Goal: Book appointment/travel/reservation

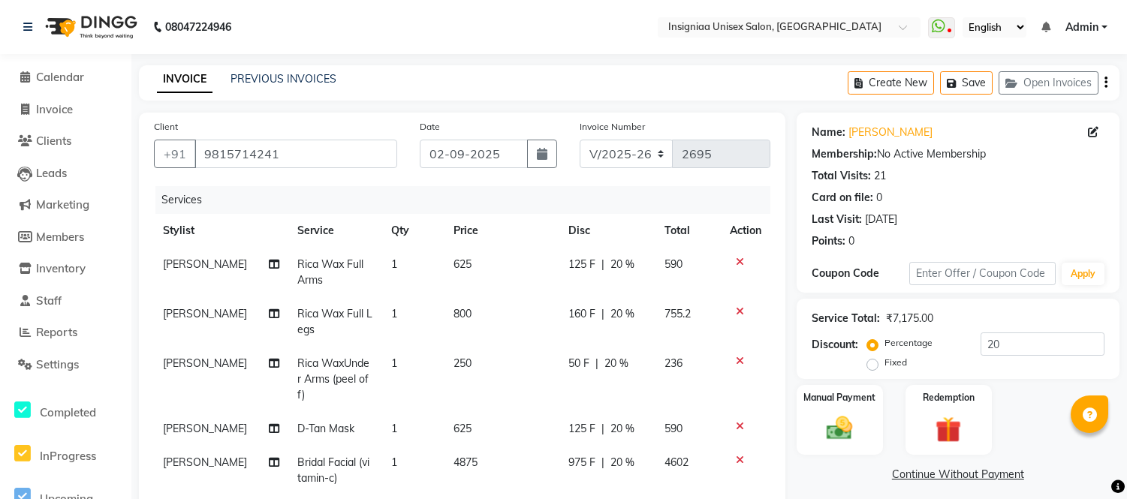
select select "6999"
select select "service"
select select "58136"
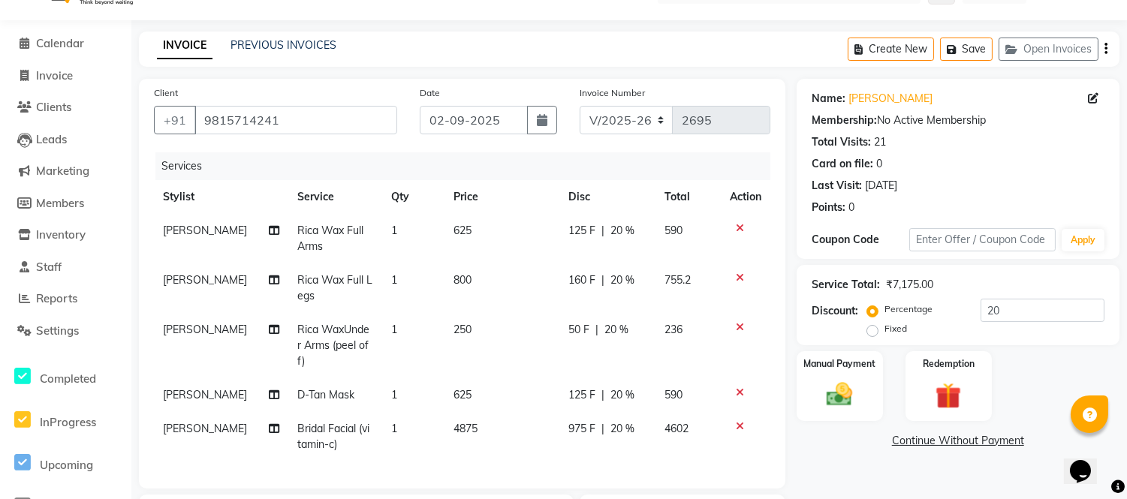
type input "20"
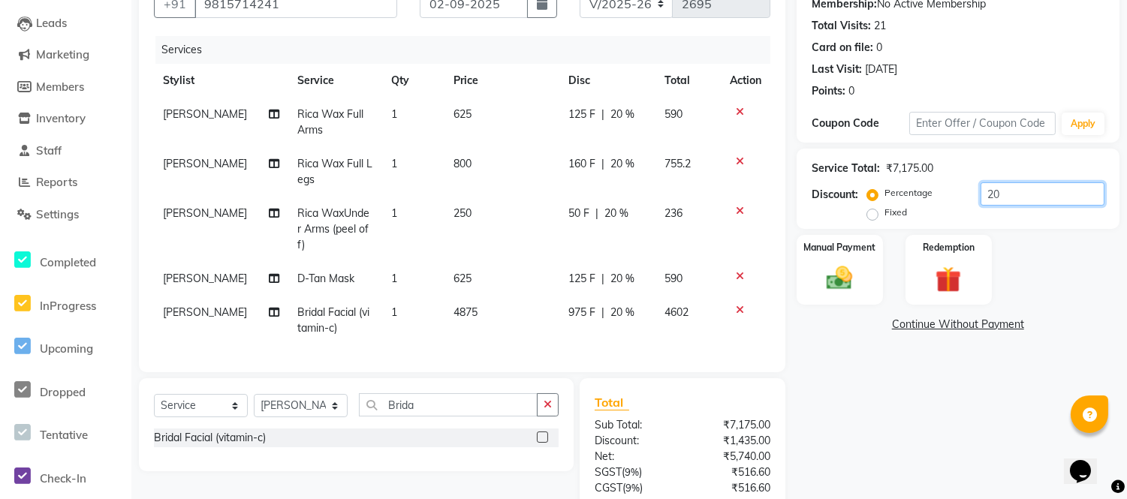
scroll to position [284, 0]
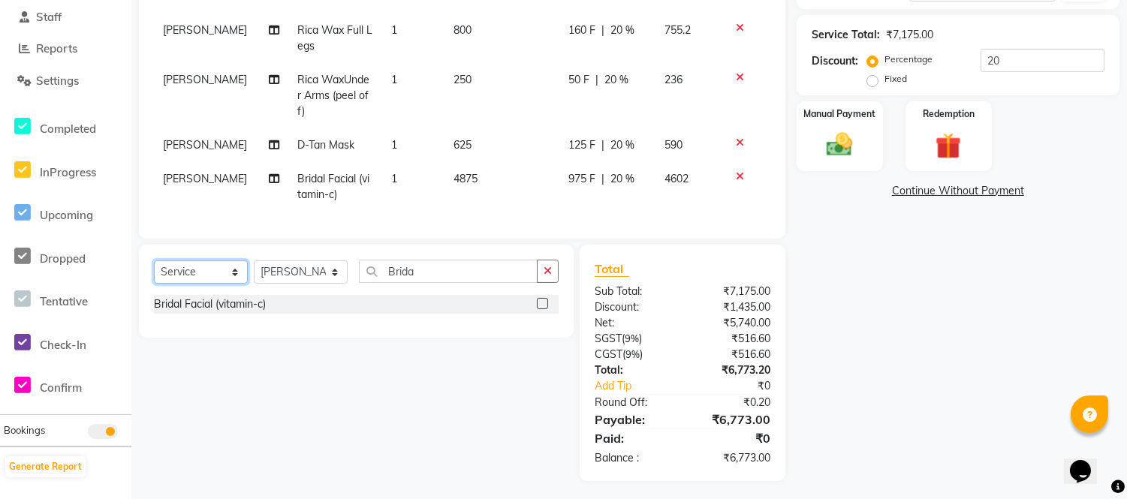
click at [225, 267] on select "Select Service Product Membership Package Voucher Prepaid Gift Card" at bounding box center [201, 271] width 94 height 23
select select "product"
click at [154, 260] on select "Select Service Product Membership Package Voucher Prepaid Gift Card" at bounding box center [201, 271] width 94 height 23
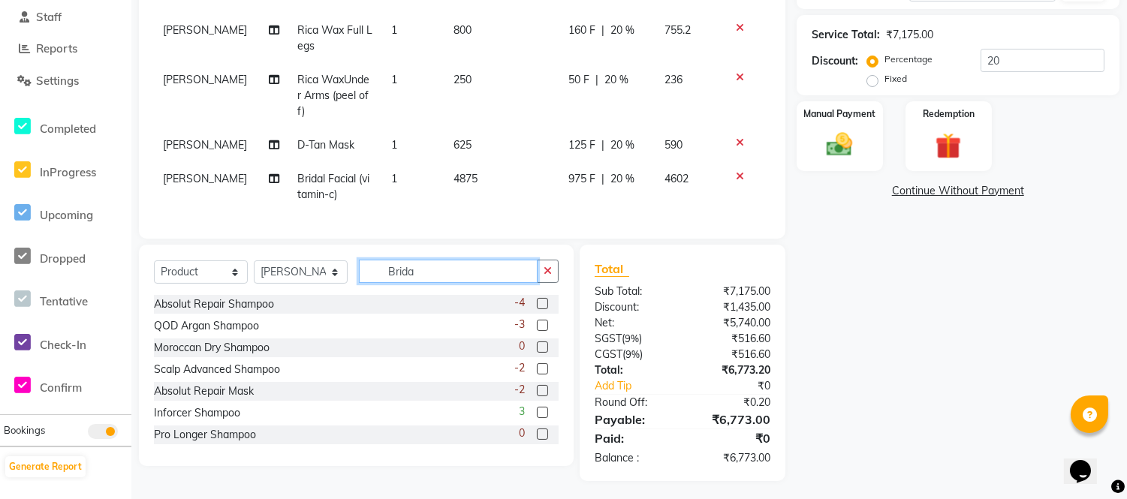
drag, startPoint x: 421, startPoint y: 269, endPoint x: 373, endPoint y: 283, distance: 50.1
click at [373, 283] on div "Select Service Product Membership Package Voucher Prepaid Gift Card Select Styl…" at bounding box center [356, 277] width 405 height 35
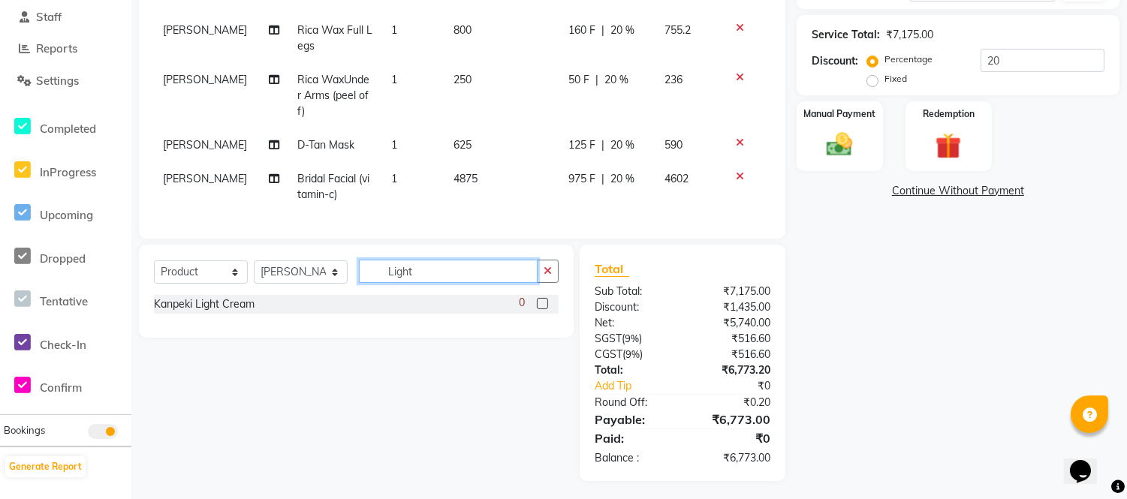
type input "Light"
click at [543, 299] on label at bounding box center [542, 303] width 11 height 11
click at [543, 299] on input "checkbox" at bounding box center [542, 304] width 10 height 10
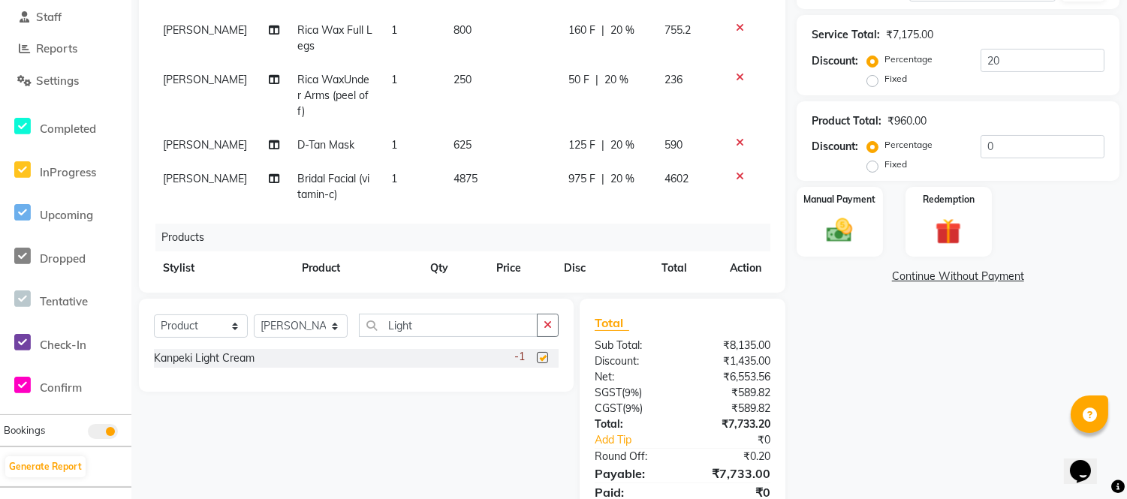
checkbox input "false"
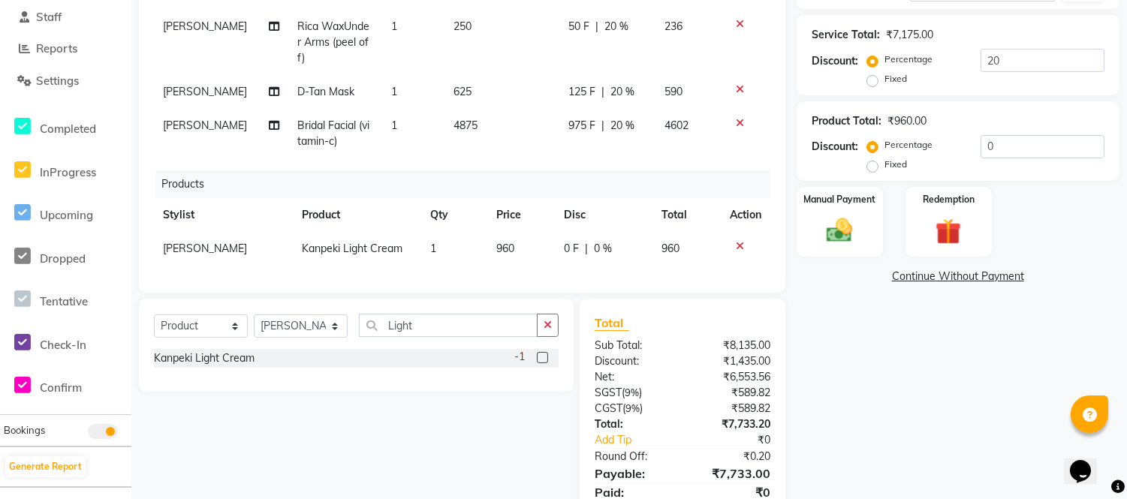
scroll to position [65, 0]
drag, startPoint x: 468, startPoint y: 324, endPoint x: 323, endPoint y: 338, distance: 145.5
click at [323, 338] on div "Select Service Product Membership Package Voucher Prepaid Gift Card Select Styl…" at bounding box center [356, 331] width 405 height 35
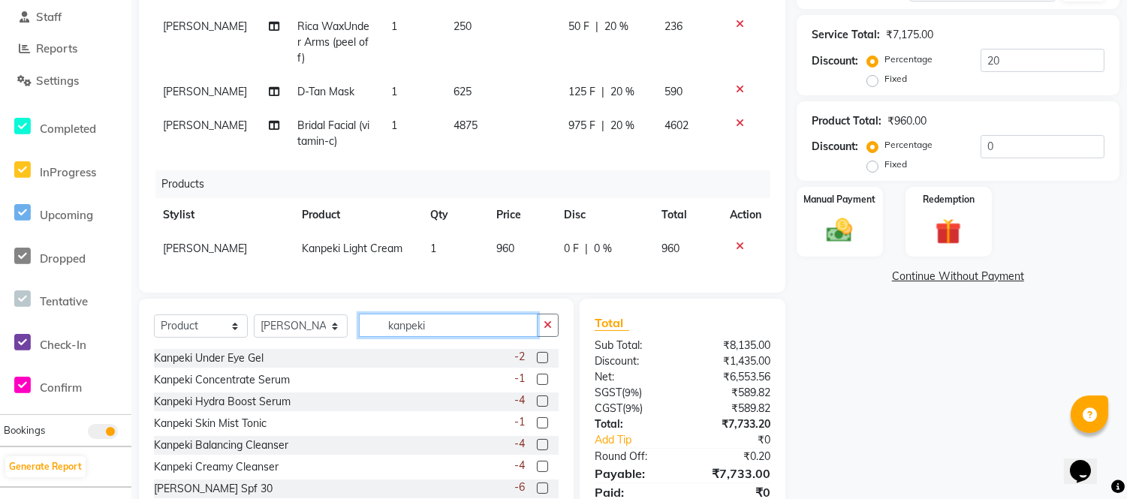
type input "kanpeki"
click at [537, 376] on label at bounding box center [542, 379] width 11 height 11
click at [537, 376] on input "checkbox" at bounding box center [542, 380] width 10 height 10
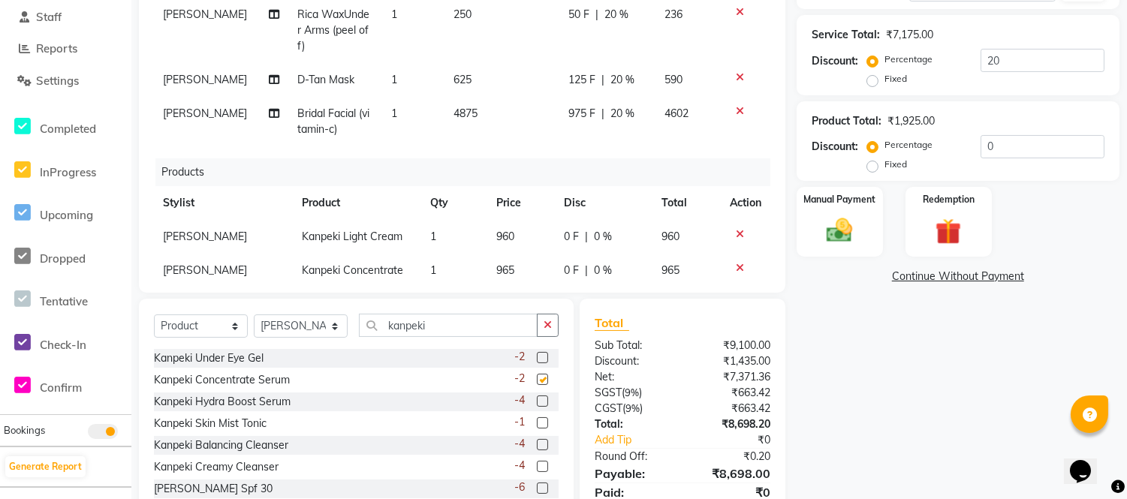
checkbox input "false"
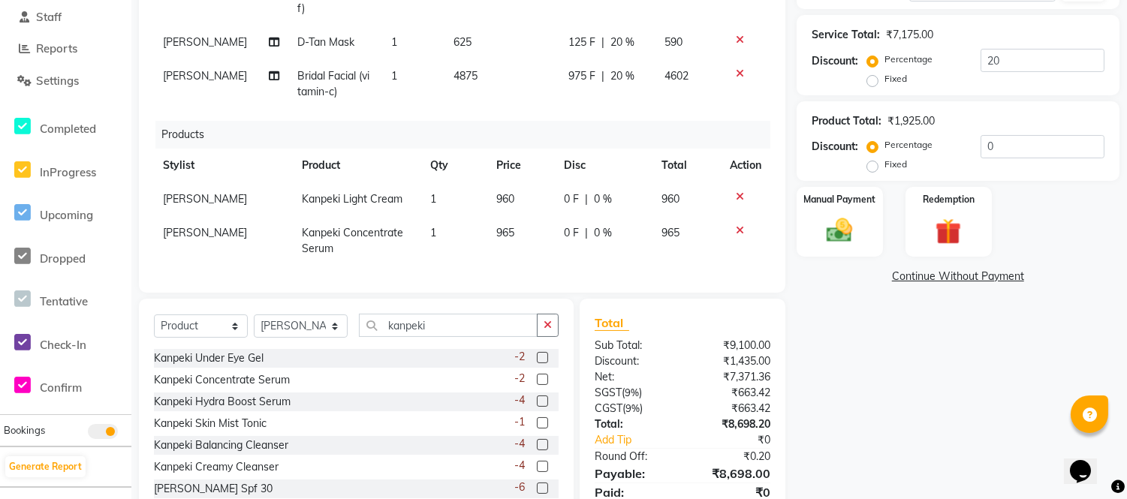
click at [510, 216] on td "965" at bounding box center [521, 241] width 68 height 50
select select "58136"
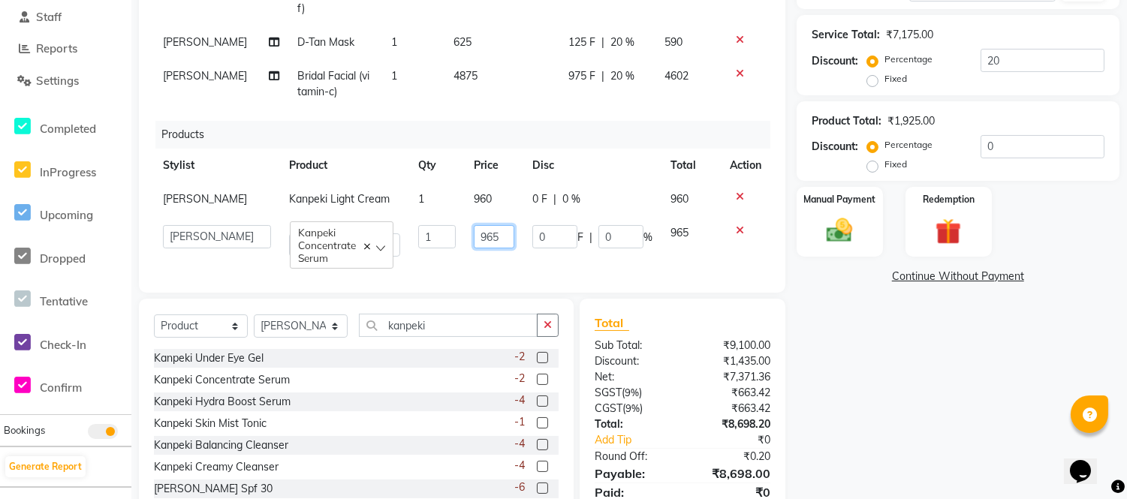
click at [497, 225] on input "965" at bounding box center [494, 236] width 41 height 23
type input "9"
type input "1060"
click at [692, 246] on td "965" at bounding box center [690, 241] width 59 height 50
select select "58136"
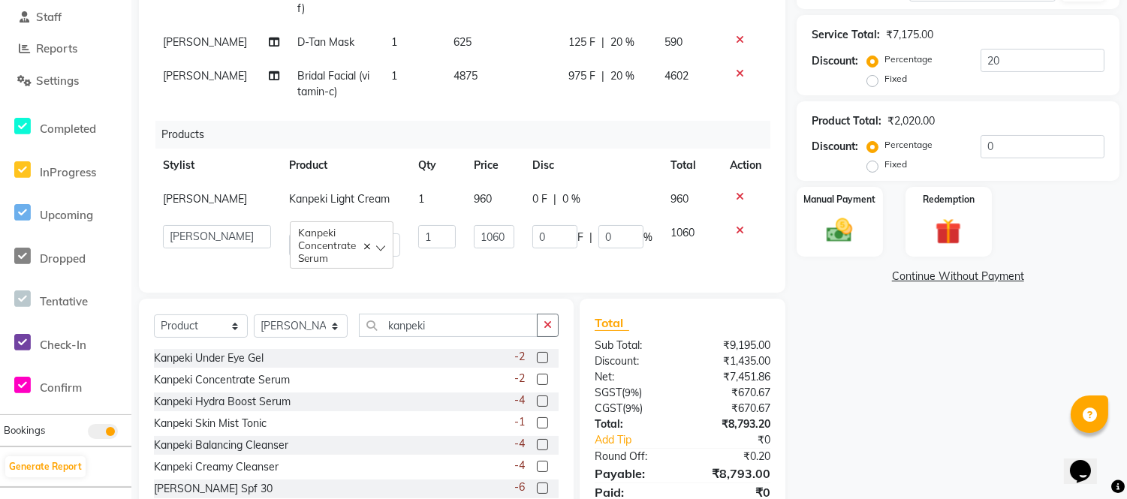
click at [706, 305] on div "Total Sub Total: ₹9,195.00 Discount: ₹1,435.00 Net: ₹7,451.86 SGST ( 9% ) ₹670.…" at bounding box center [682, 417] width 206 height 236
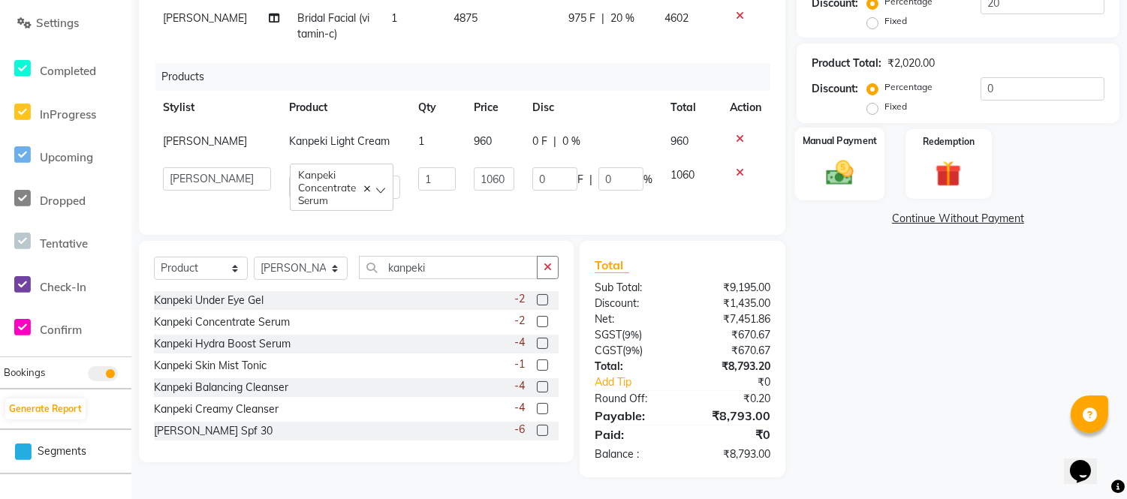
drag, startPoint x: 831, startPoint y: 175, endPoint x: 853, endPoint y: 199, distance: 32.4
click at [830, 174] on img at bounding box center [839, 174] width 44 height 32
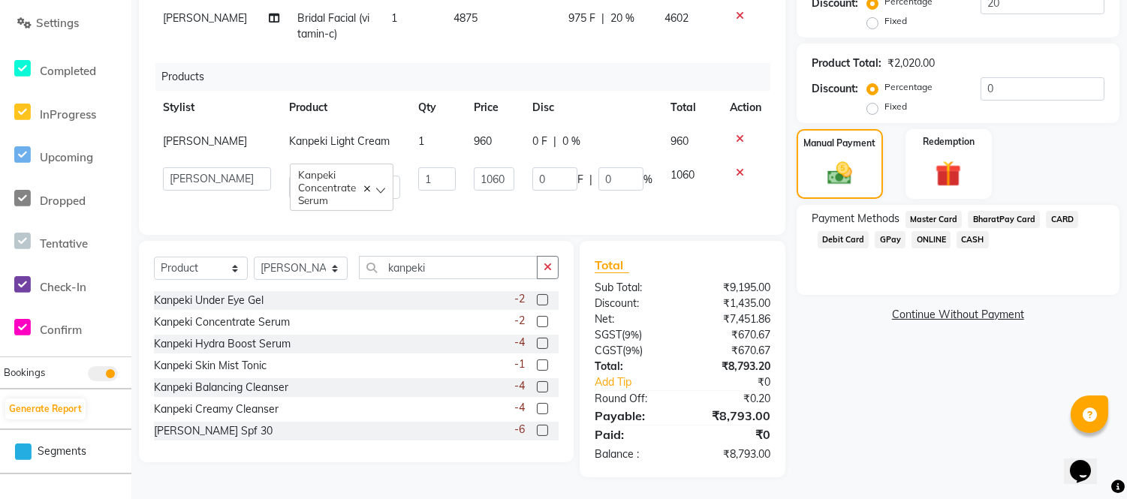
click at [889, 241] on span "GPay" at bounding box center [889, 239] width 31 height 17
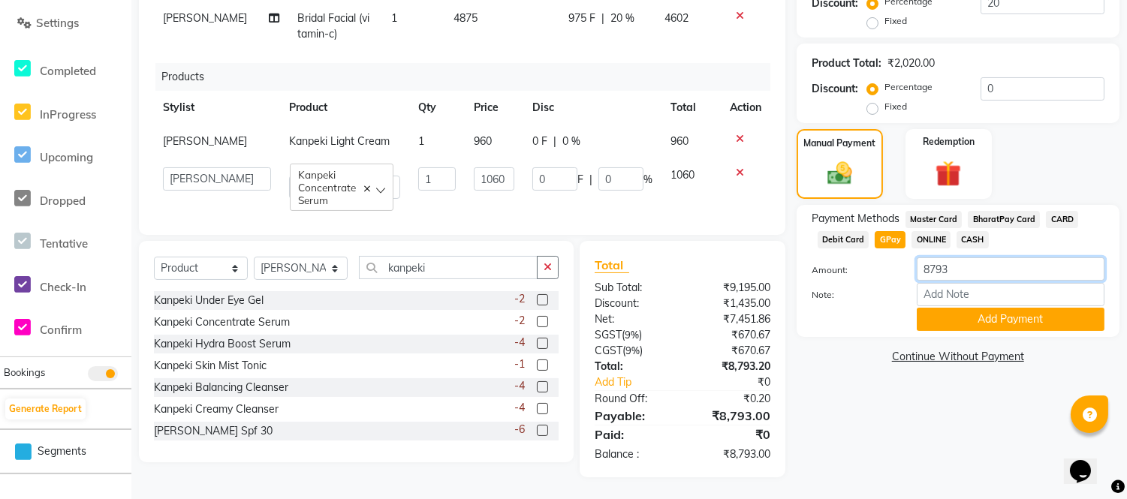
drag, startPoint x: 956, startPoint y: 270, endPoint x: 854, endPoint y: 289, distance: 103.8
click at [851, 289] on div "Amount: 8793 Note: Add Payment" at bounding box center [957, 294] width 293 height 74
type input "4000"
click at [981, 317] on button "Add Payment" at bounding box center [1010, 319] width 188 height 23
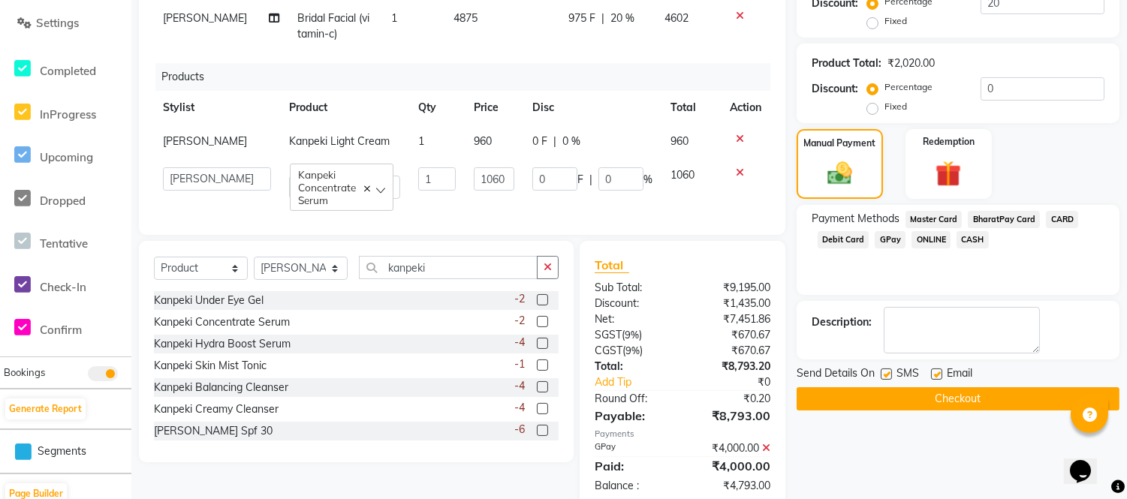
click at [964, 241] on span "CASH" at bounding box center [972, 239] width 32 height 17
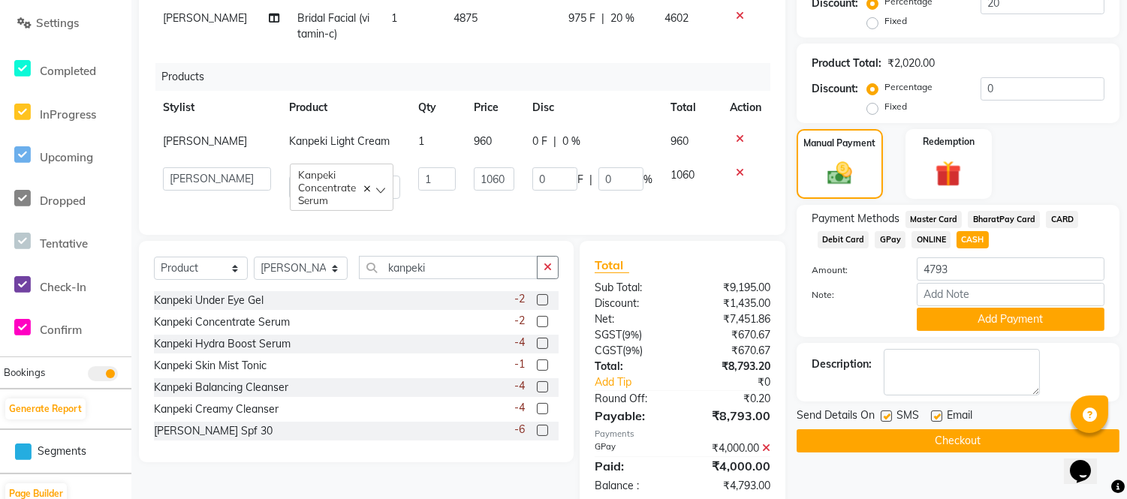
click at [939, 413] on label at bounding box center [936, 416] width 11 height 11
click at [939, 413] on input "checkbox" at bounding box center [936, 417] width 10 height 10
checkbox input "false"
drag, startPoint x: 888, startPoint y: 414, endPoint x: 929, endPoint y: 428, distance: 43.4
click at [887, 414] on label at bounding box center [885, 416] width 11 height 11
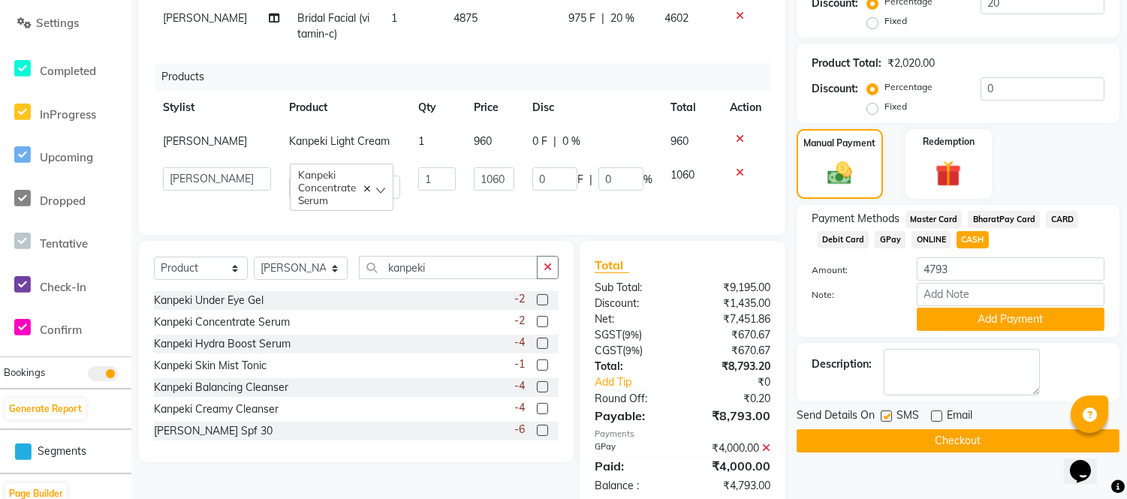
click at [887, 414] on input "checkbox" at bounding box center [885, 417] width 10 height 10
checkbox input "false"
click at [933, 437] on button "Checkout" at bounding box center [957, 440] width 323 height 23
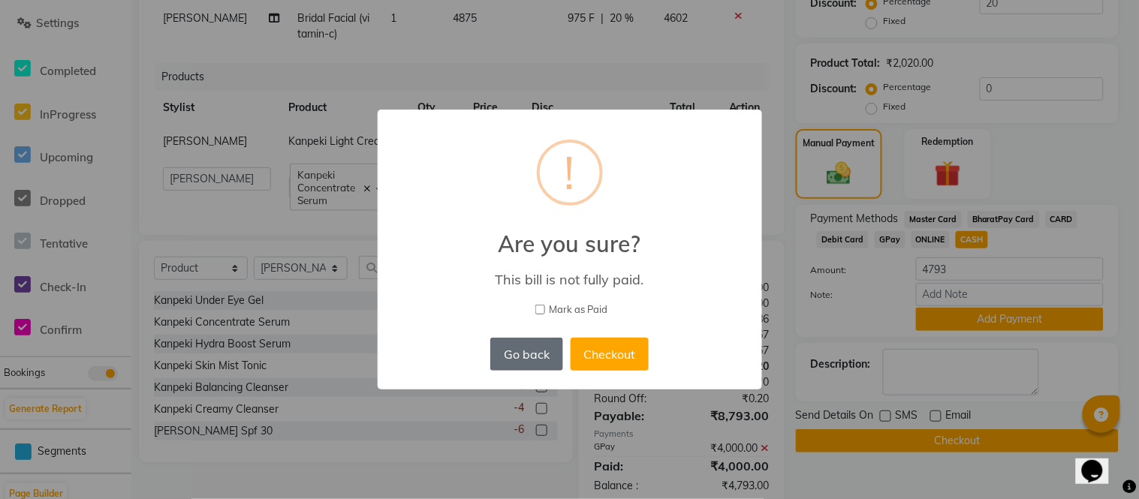
drag, startPoint x: 514, startPoint y: 351, endPoint x: 697, endPoint y: 351, distance: 182.4
click at [516, 351] on button "Go back" at bounding box center [526, 354] width 72 height 33
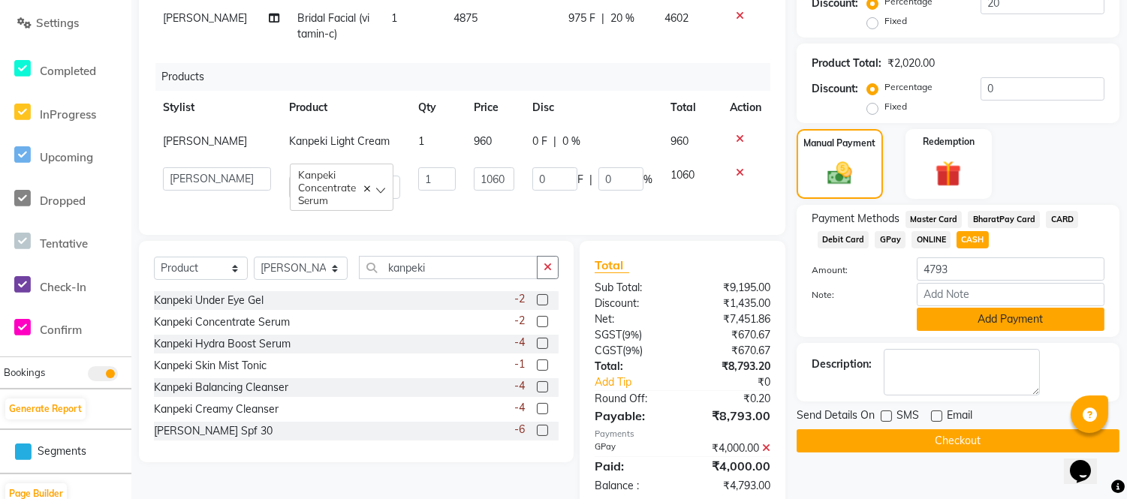
click at [989, 320] on button "Add Payment" at bounding box center [1010, 319] width 188 height 23
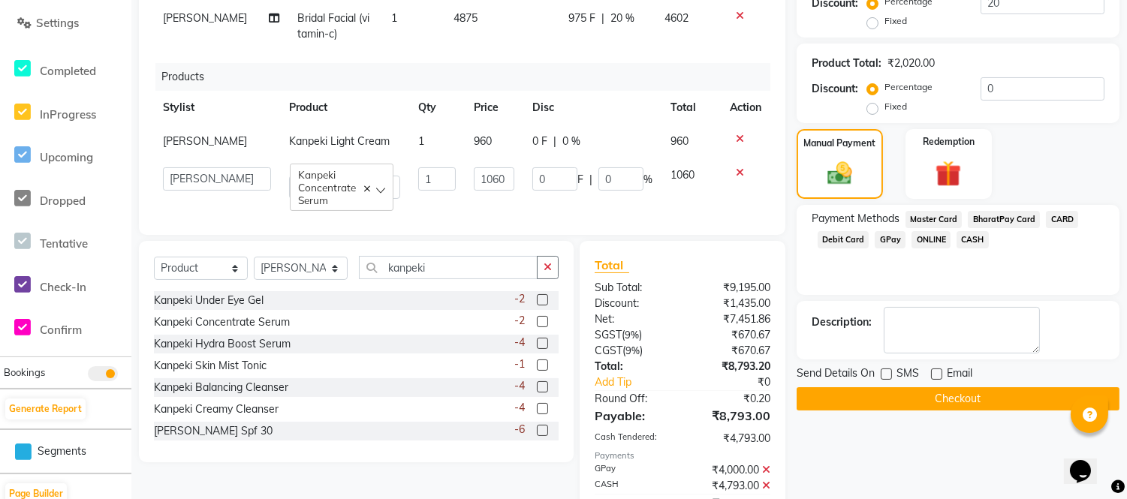
scroll to position [411, 0]
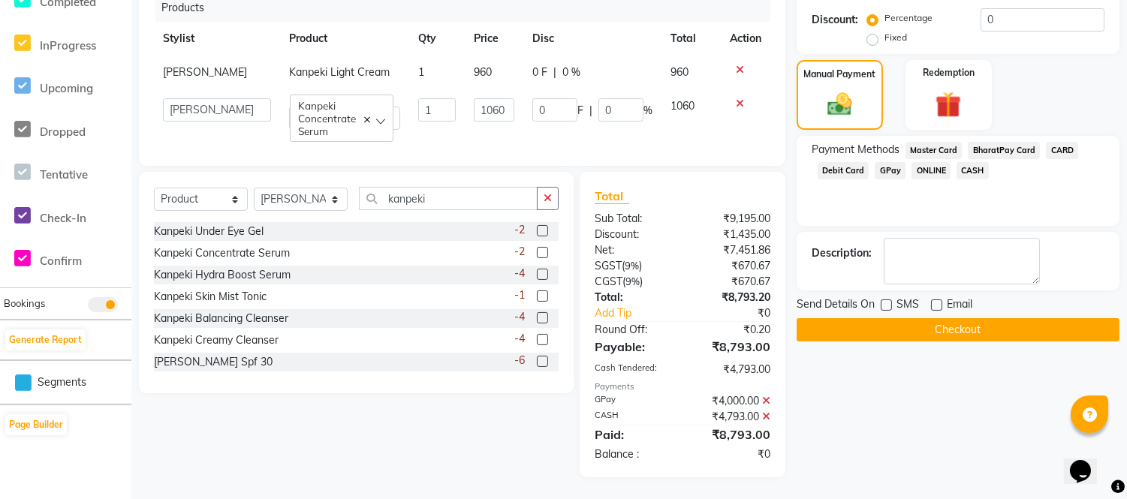
click at [891, 331] on button "Checkout" at bounding box center [957, 329] width 323 height 23
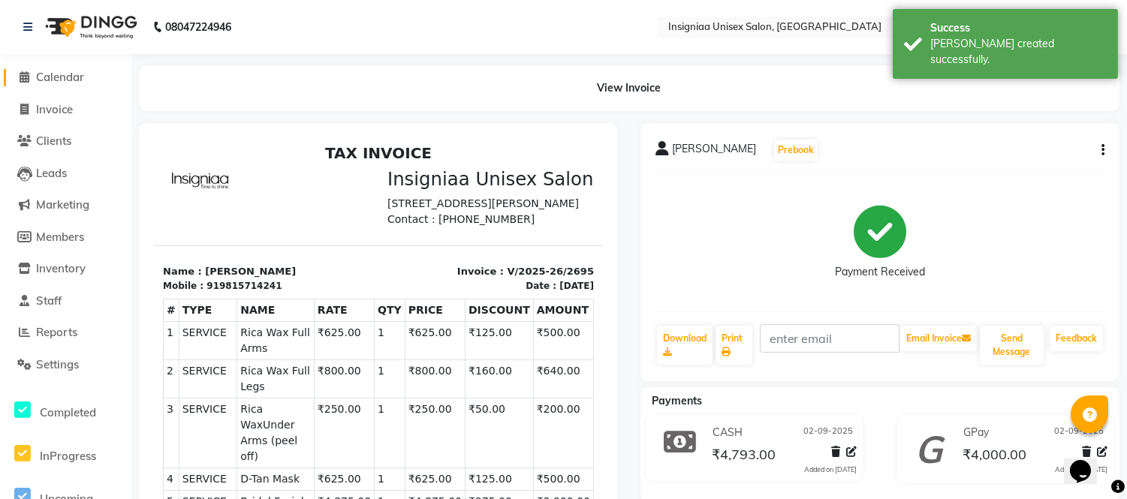
click at [53, 79] on span "Calendar" at bounding box center [60, 77] width 48 height 14
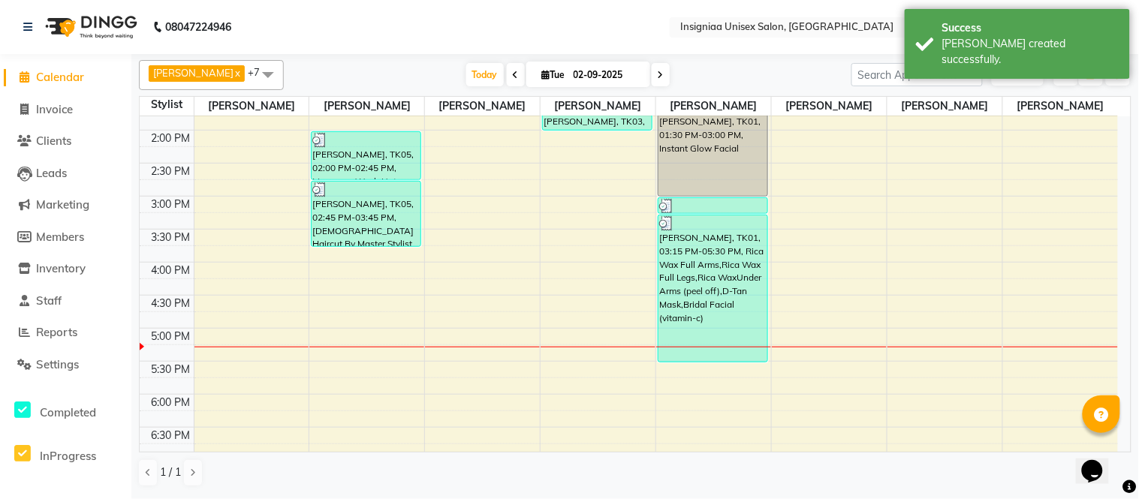
scroll to position [333, 0]
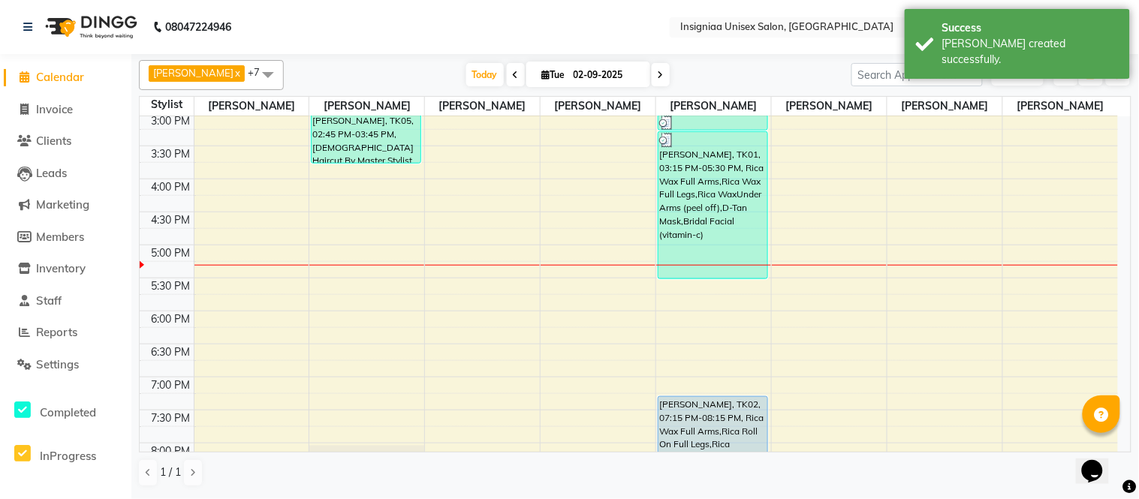
click at [814, 390] on div "10:00 AM 10:30 AM 11:00 AM 11:30 AM 12:00 PM 12:30 PM 1:00 PM 1:30 PM 2:00 PM 2…" at bounding box center [629, 179] width 978 height 792
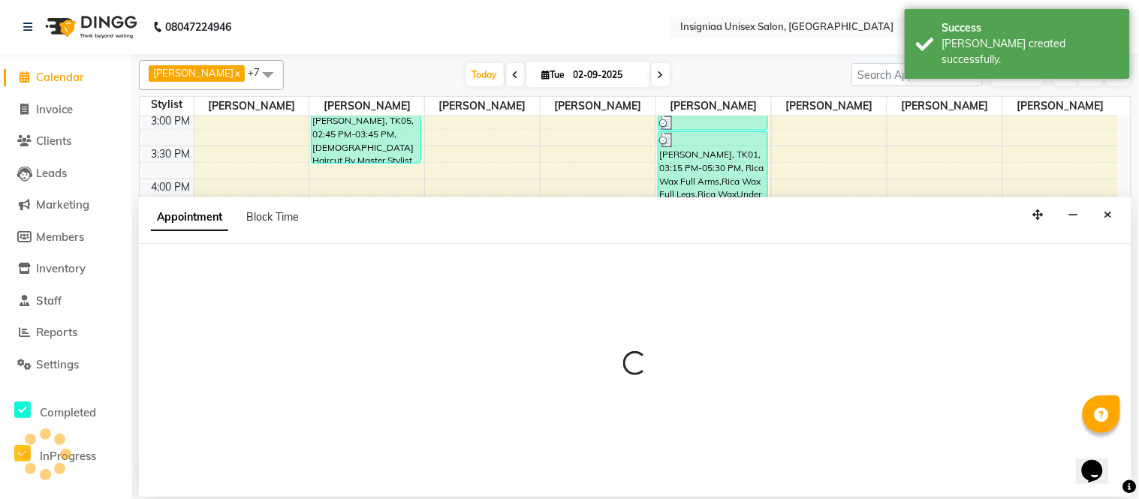
select select "58139"
select select "tentative"
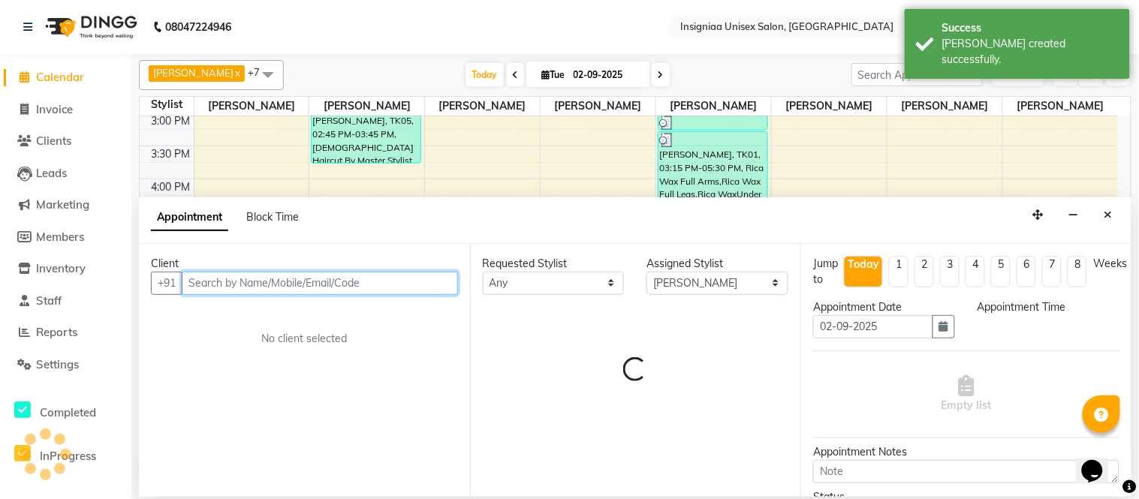
select select "1140"
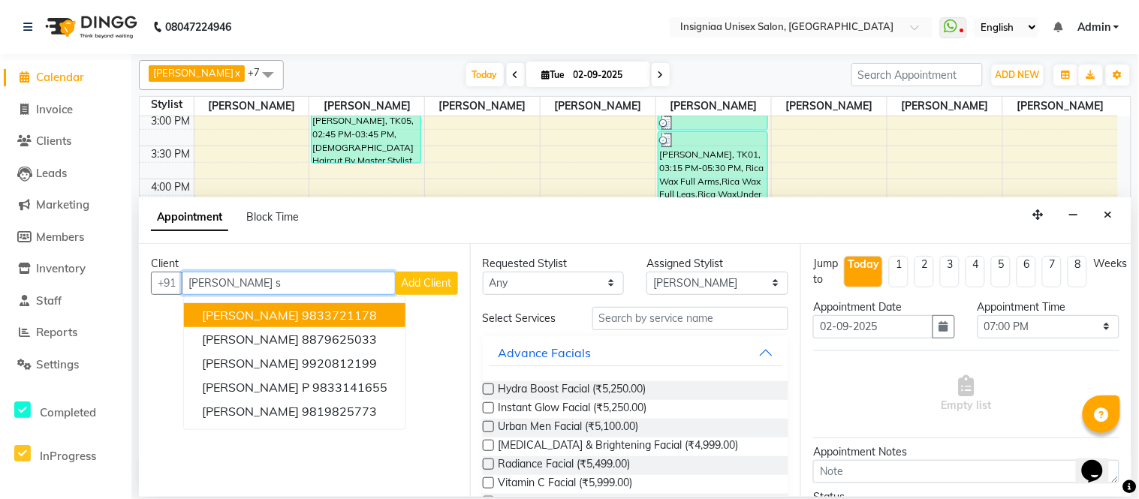
drag, startPoint x: 332, startPoint y: 316, endPoint x: 506, endPoint y: 328, distance: 174.5
click at [333, 316] on ngb-highlight "9833721178" at bounding box center [339, 315] width 75 height 15
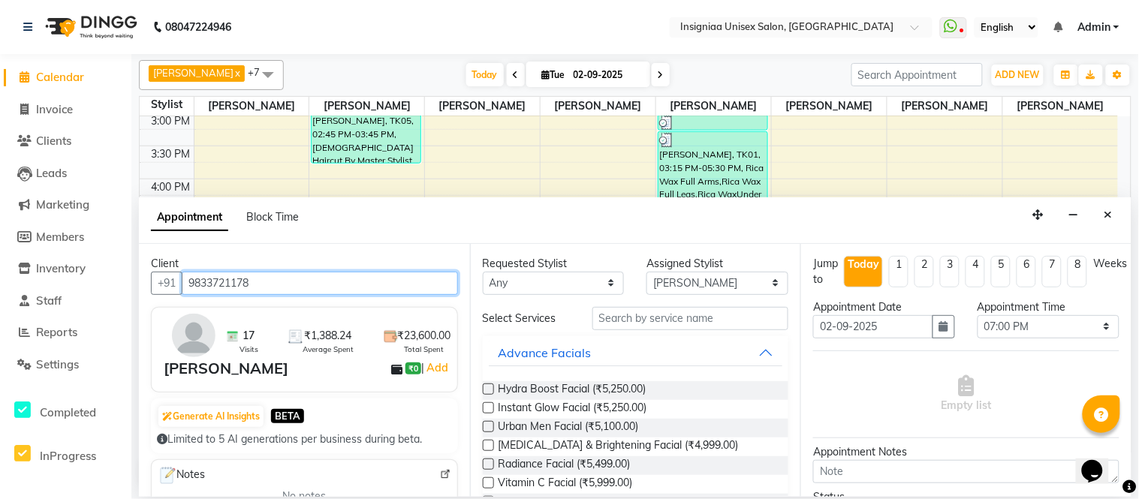
type input "9833721178"
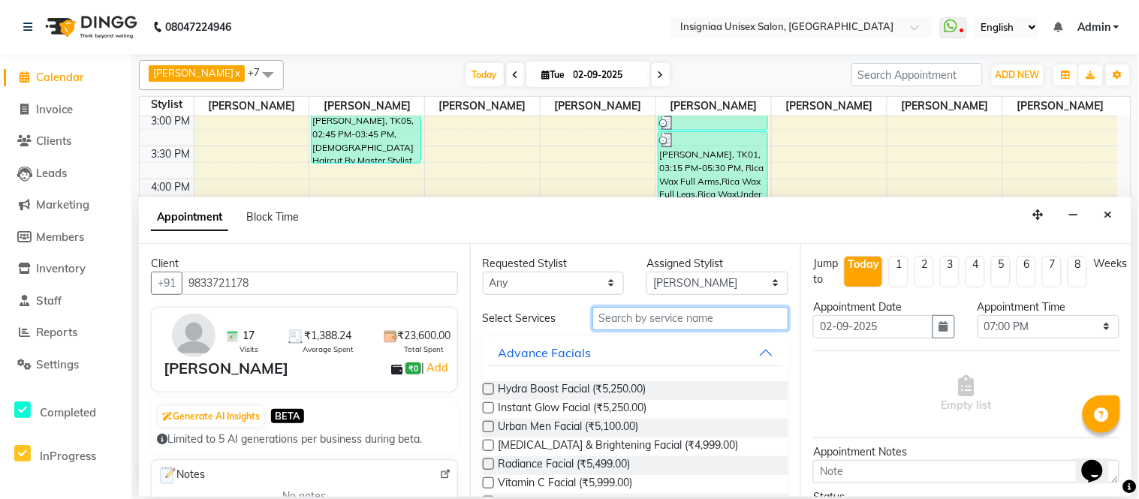
click at [649, 325] on input "text" at bounding box center [690, 318] width 197 height 23
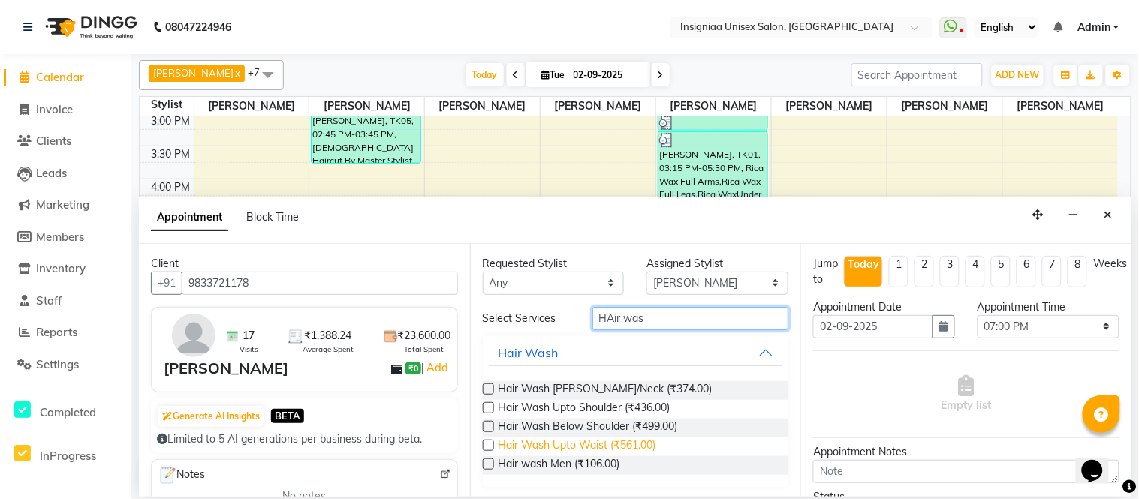
type input "HAir was"
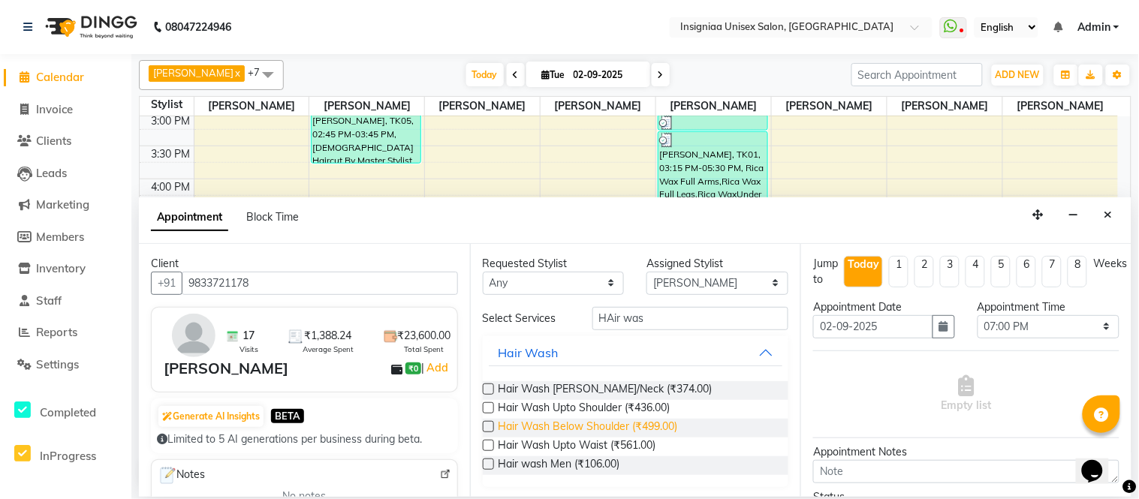
drag, startPoint x: 602, startPoint y: 441, endPoint x: 629, endPoint y: 434, distance: 27.9
click at [606, 435] on div "Hair Wash [PERSON_NAME]/Neck (₹374.00) Hair Wash Upto Shoulder (₹436.00) Hair W…" at bounding box center [636, 428] width 306 height 118
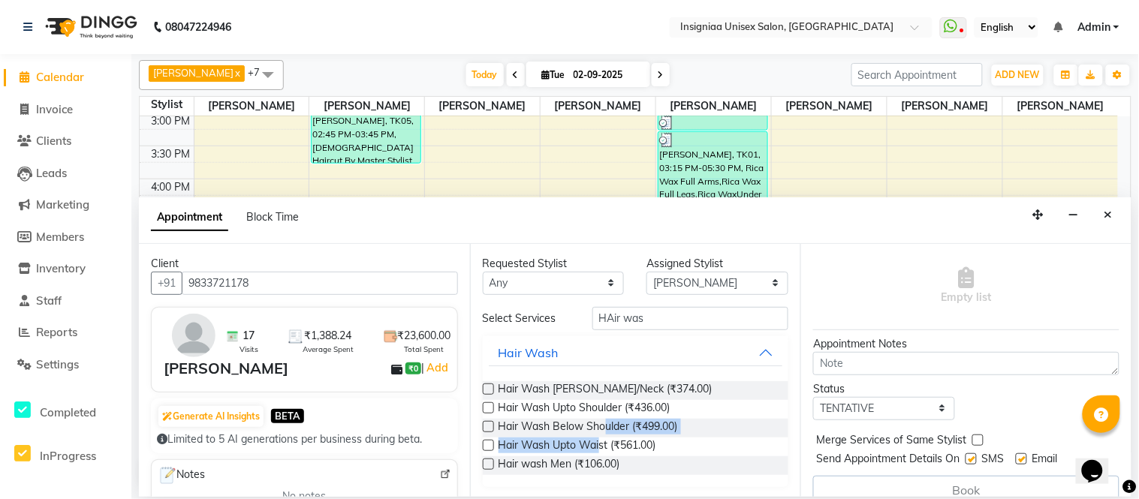
scroll to position [128, 0]
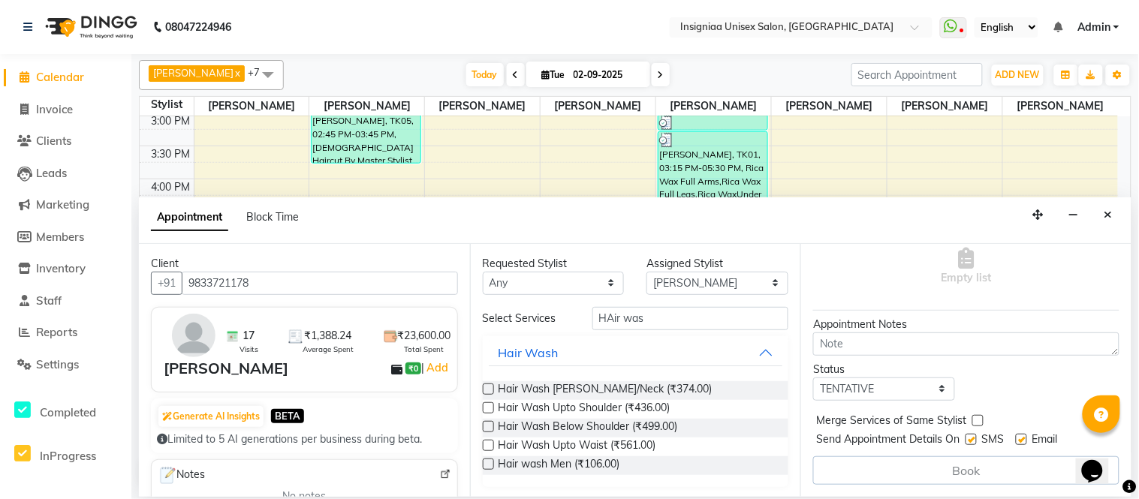
click at [736, 393] on div "Hair Wash [PERSON_NAME]/Neck (₹374.00)" at bounding box center [636, 390] width 306 height 19
drag, startPoint x: 627, startPoint y: 445, endPoint x: 717, endPoint y: 409, distance: 97.0
click at [628, 444] on span "Hair Wash Upto Waist (₹561.00)" at bounding box center [577, 447] width 158 height 19
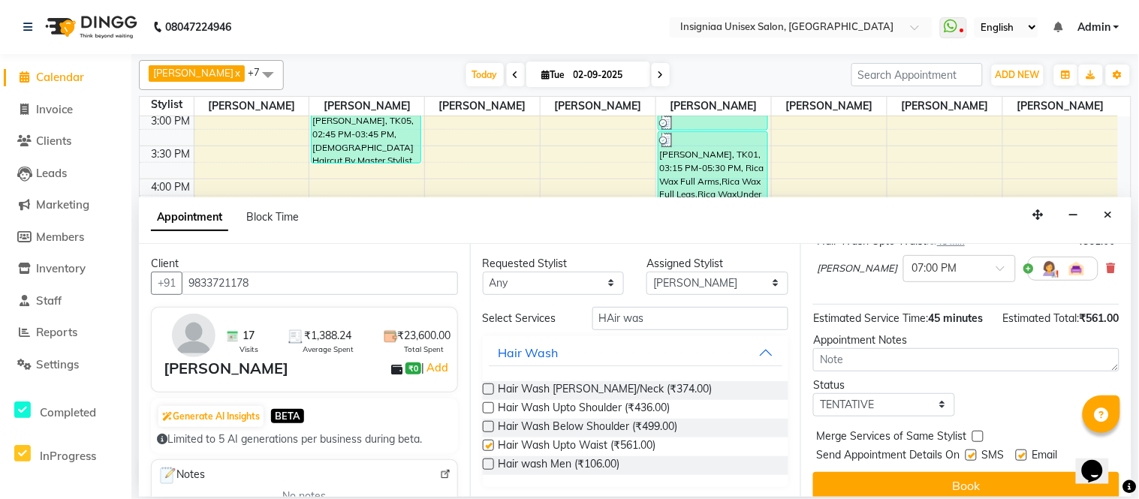
checkbox input "false"
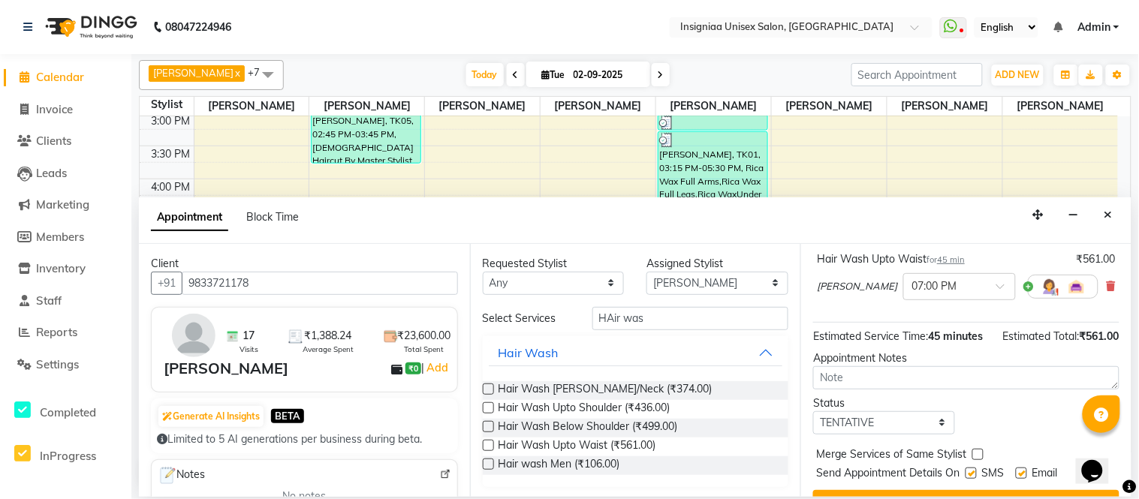
scroll to position [158, 0]
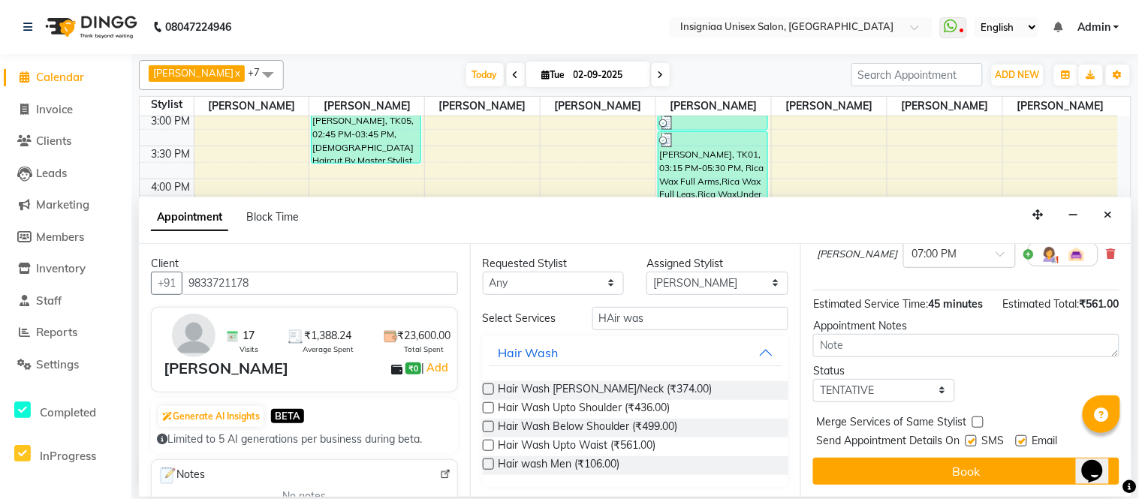
click at [1021, 440] on label at bounding box center [1021, 440] width 11 height 11
click at [1021, 440] on input "checkbox" at bounding box center [1021, 443] width 10 height 10
checkbox input "false"
click at [970, 441] on label at bounding box center [970, 440] width 11 height 11
click at [970, 441] on input "checkbox" at bounding box center [970, 443] width 10 height 10
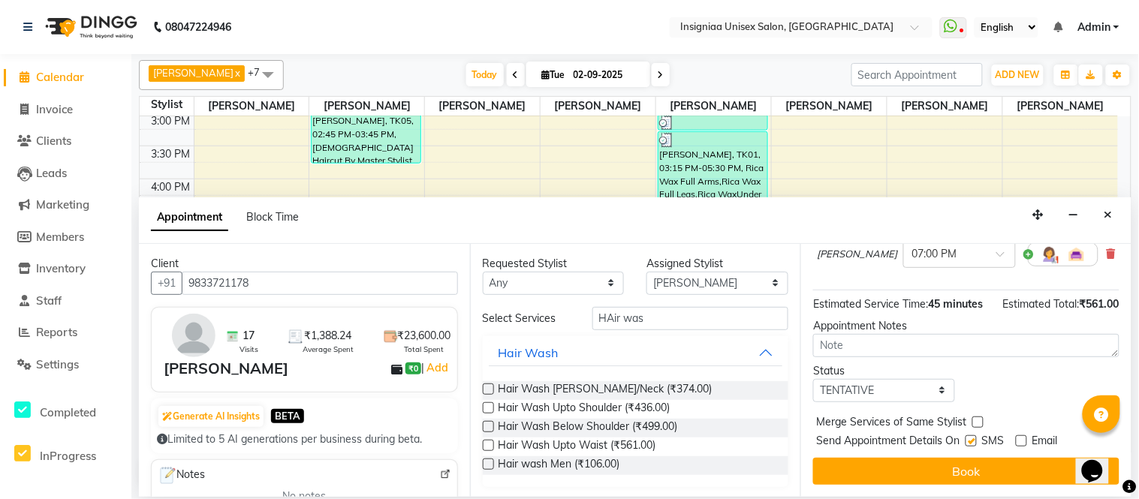
checkbox input "false"
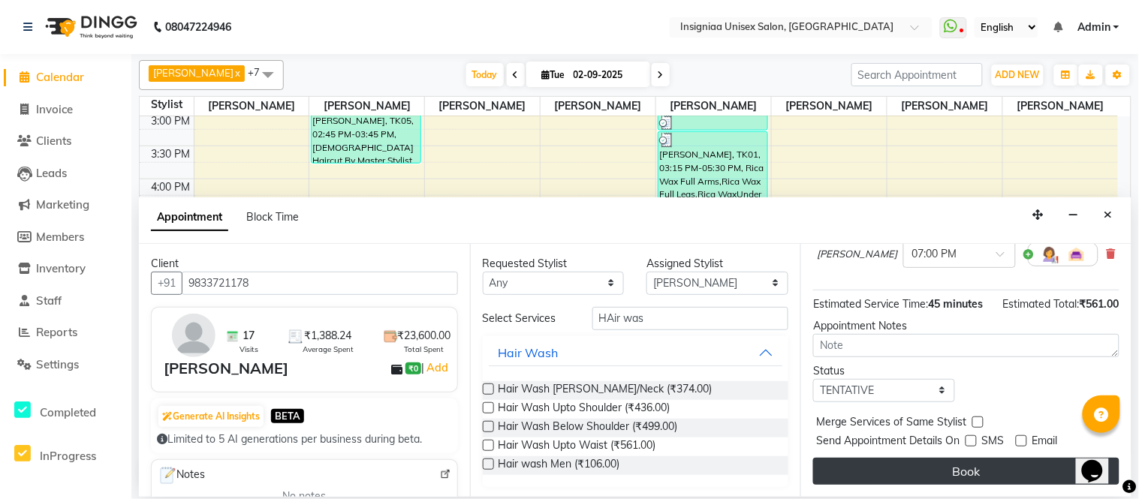
click at [969, 459] on button "Book" at bounding box center [966, 471] width 306 height 27
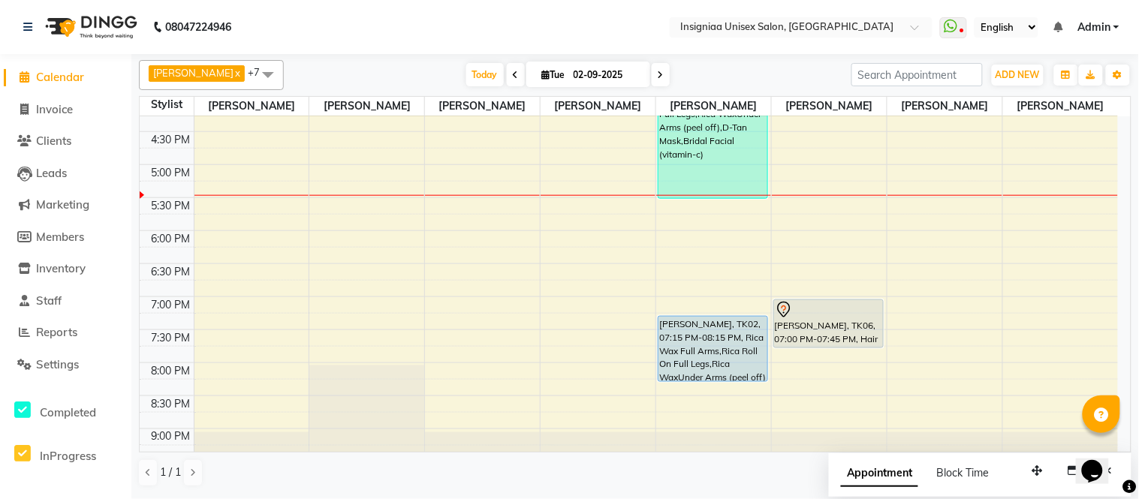
scroll to position [377, 0]
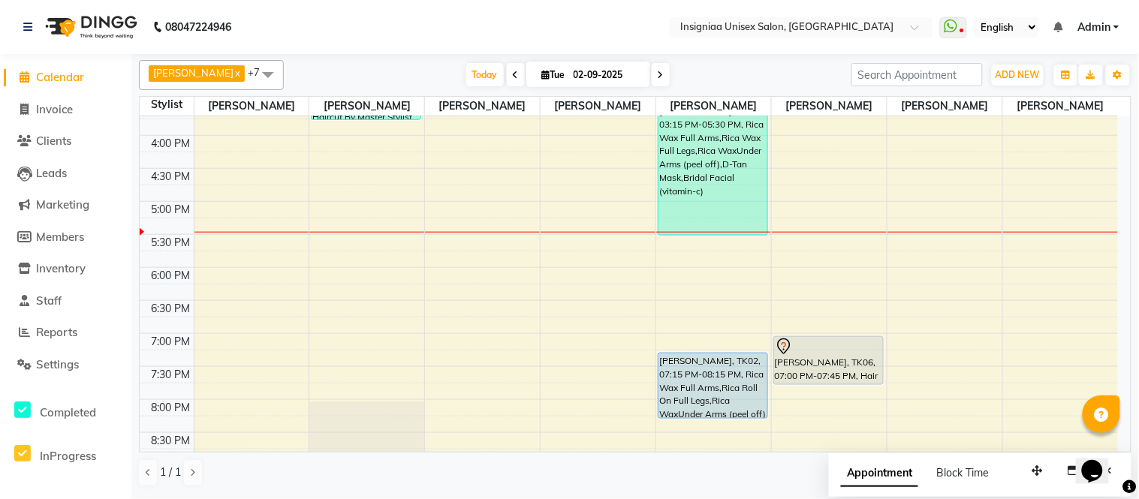
click at [384, 242] on div "10:00 AM 10:30 AM 11:00 AM 11:30 AM 12:00 PM 12:30 PM 1:00 PM 1:30 PM 2:00 PM 2…" at bounding box center [629, 136] width 978 height 792
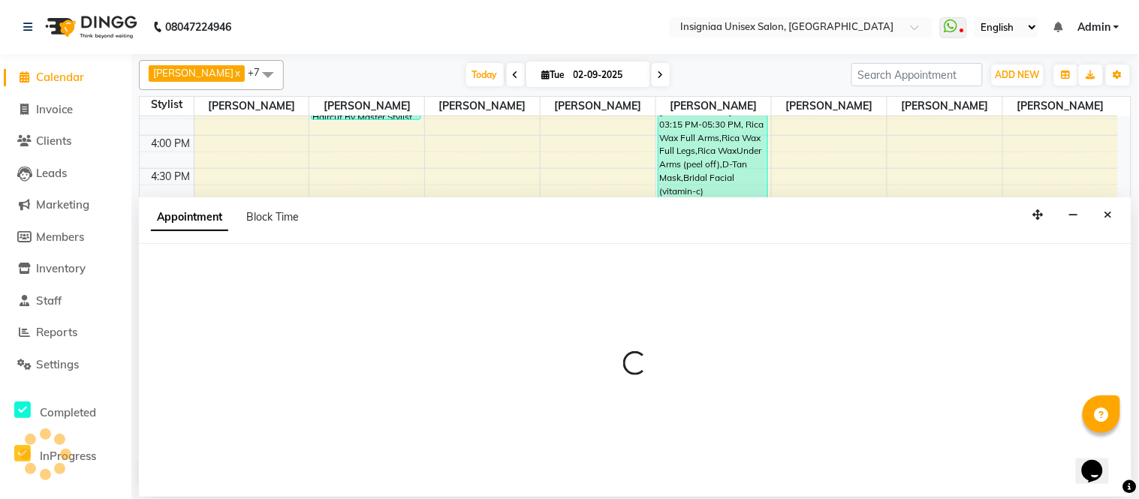
select select "58132"
select select "1050"
select select "tentative"
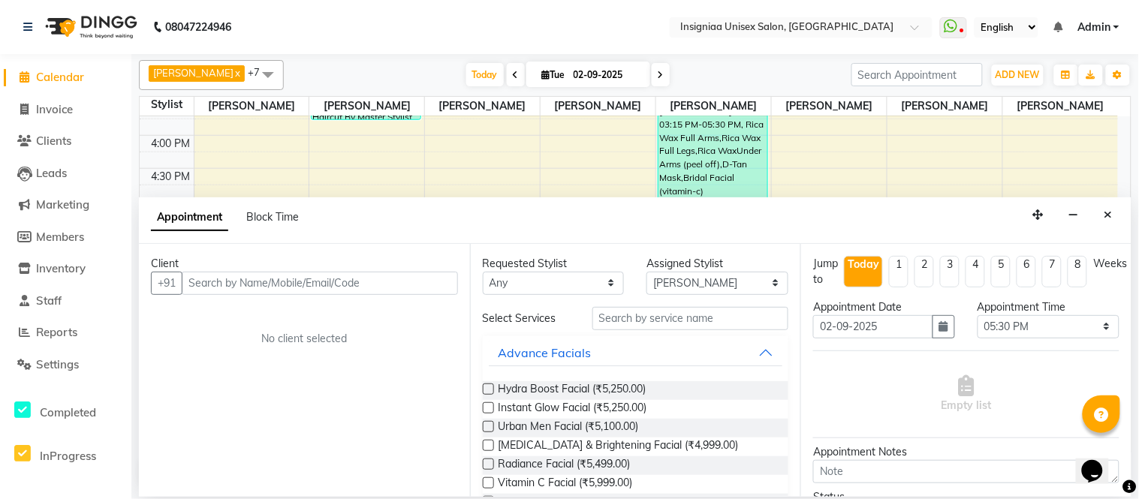
click at [333, 275] on input "text" at bounding box center [320, 283] width 276 height 23
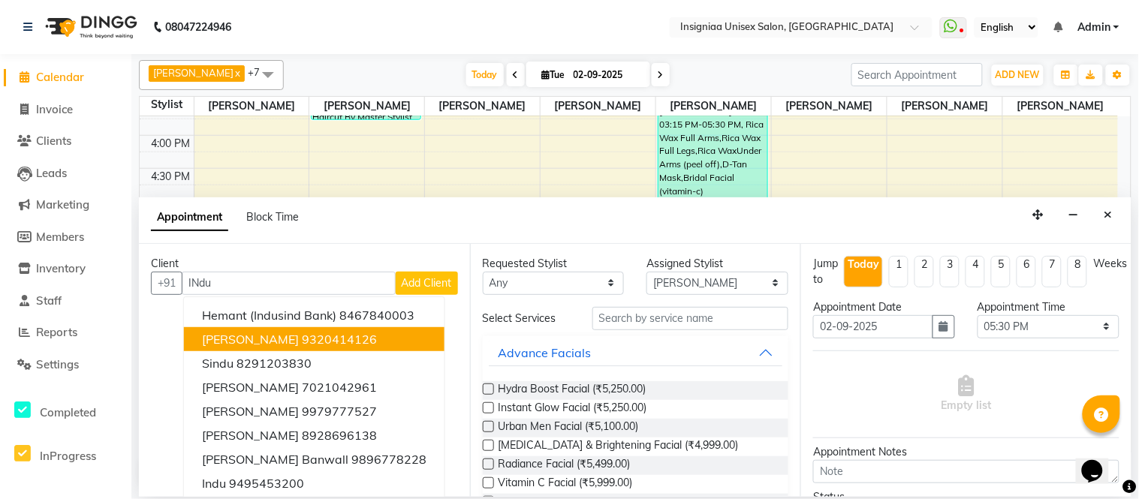
click at [323, 335] on ngb-highlight "9320414126" at bounding box center [339, 339] width 75 height 15
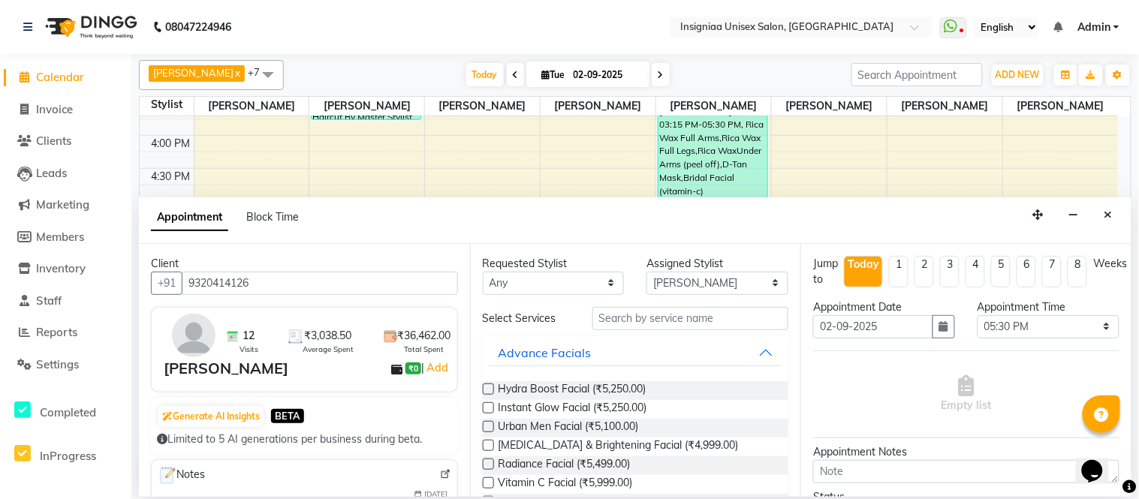
type input "9320414126"
click at [629, 316] on input "text" at bounding box center [690, 318] width 197 height 23
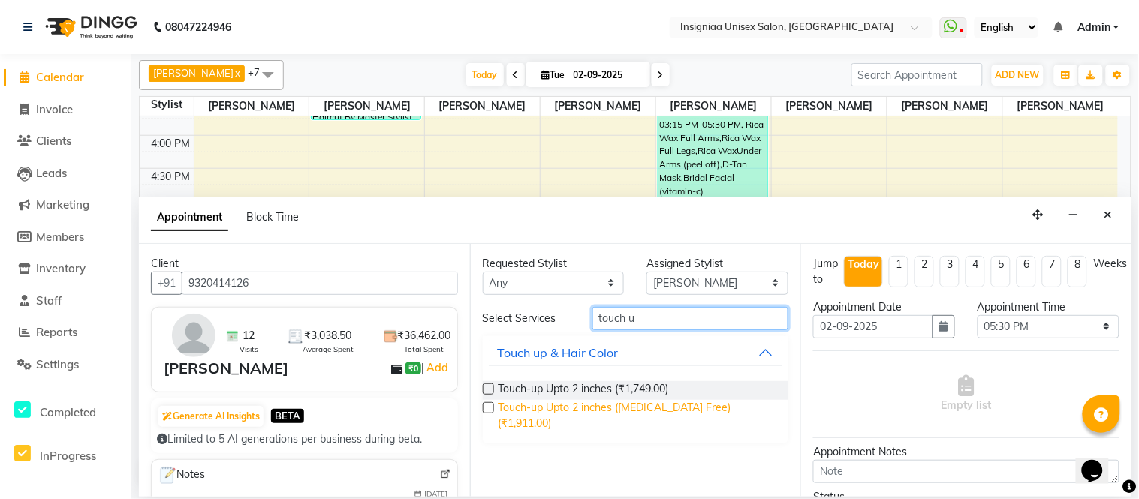
type input "touch u"
drag, startPoint x: 695, startPoint y: 409, endPoint x: 802, endPoint y: 383, distance: 109.8
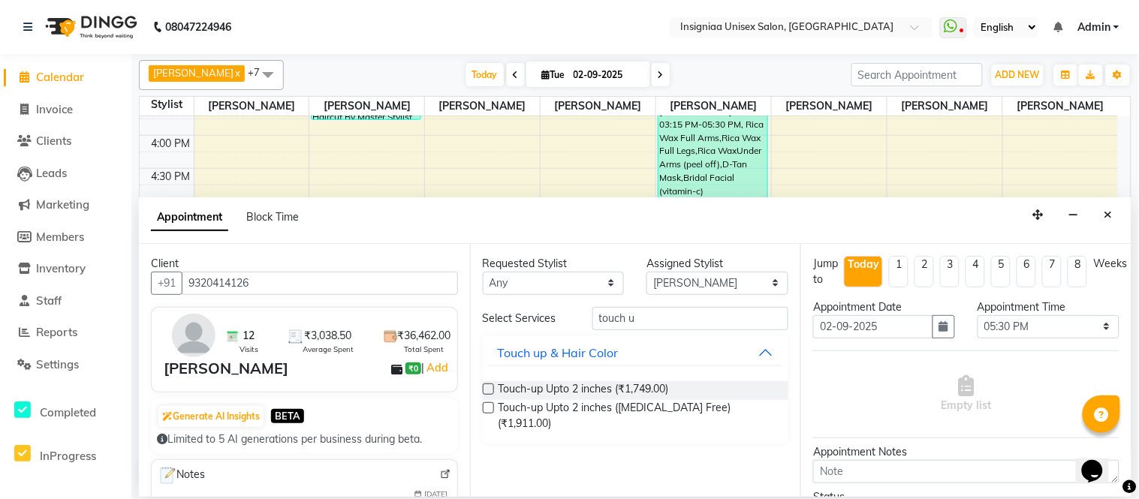
click at [697, 409] on span "Touch-up Upto 2 inches ([MEDICAL_DATA] Free) (₹1,911.00)" at bounding box center [637, 416] width 278 height 32
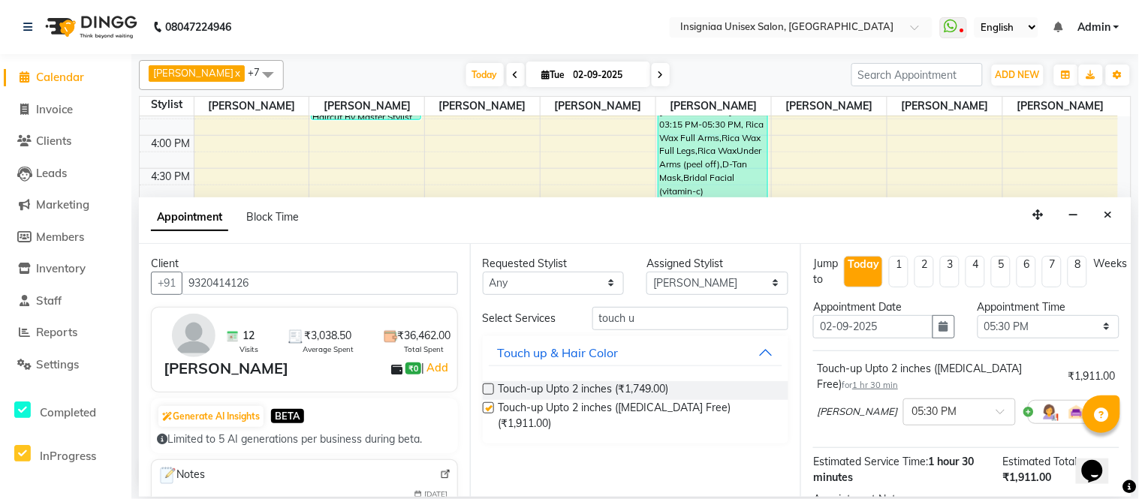
checkbox input "false"
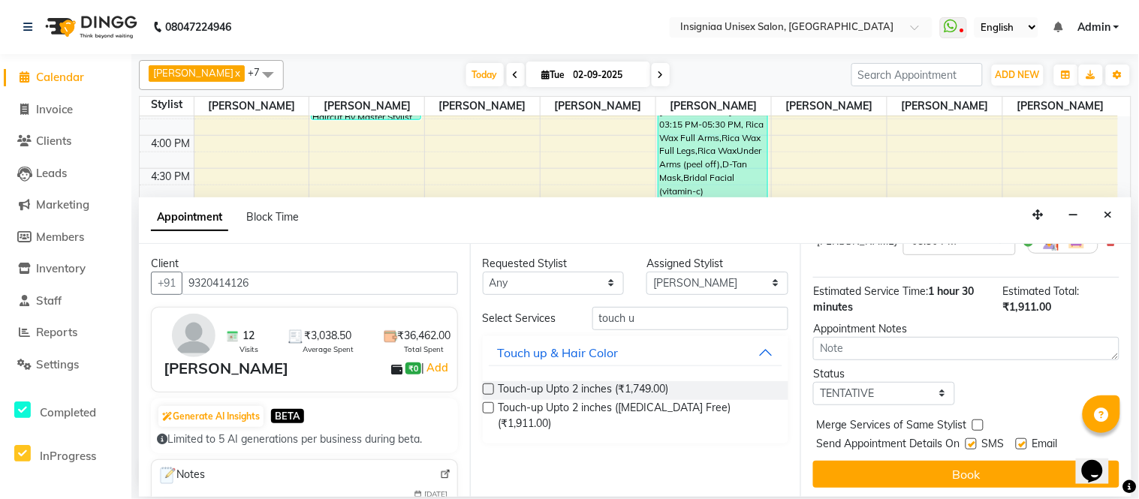
scroll to position [175, 0]
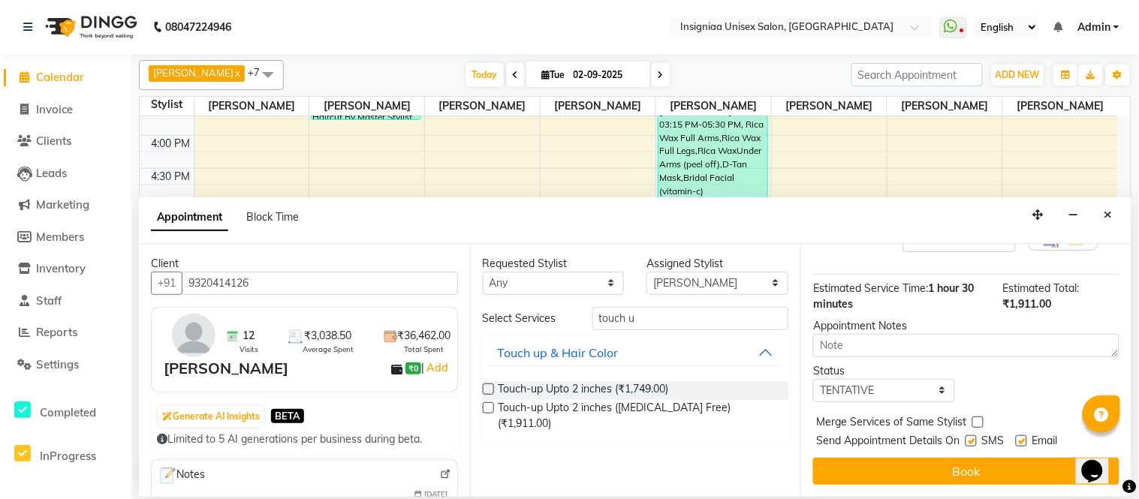
click at [1022, 438] on label at bounding box center [1021, 440] width 11 height 11
click at [1022, 438] on input "checkbox" at bounding box center [1021, 443] width 10 height 10
checkbox input "false"
click at [972, 440] on label at bounding box center [970, 440] width 11 height 11
click at [972, 440] on input "checkbox" at bounding box center [970, 443] width 10 height 10
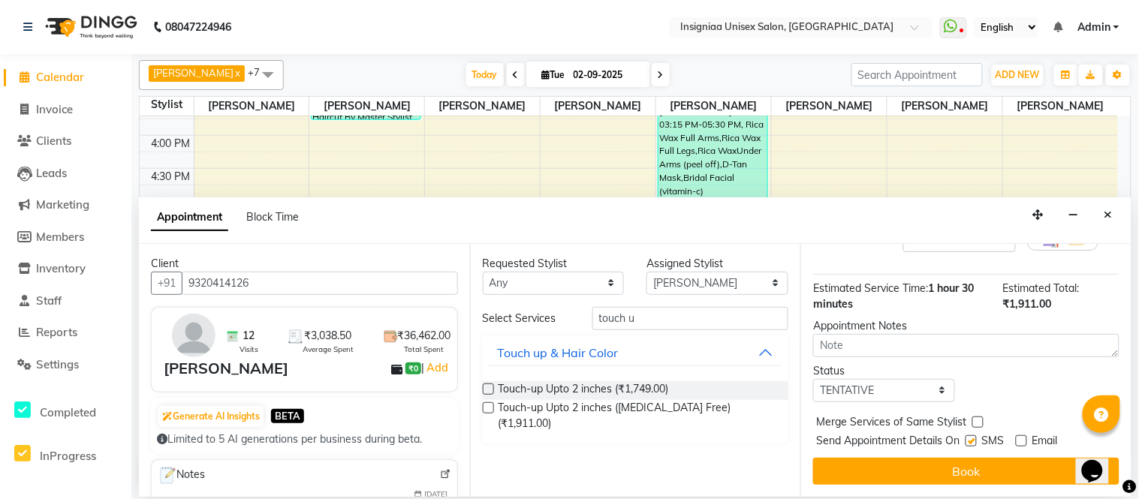
checkbox input "false"
drag, startPoint x: 970, startPoint y: 468, endPoint x: 981, endPoint y: 446, distance: 25.2
click at [970, 468] on button "Book" at bounding box center [966, 471] width 306 height 27
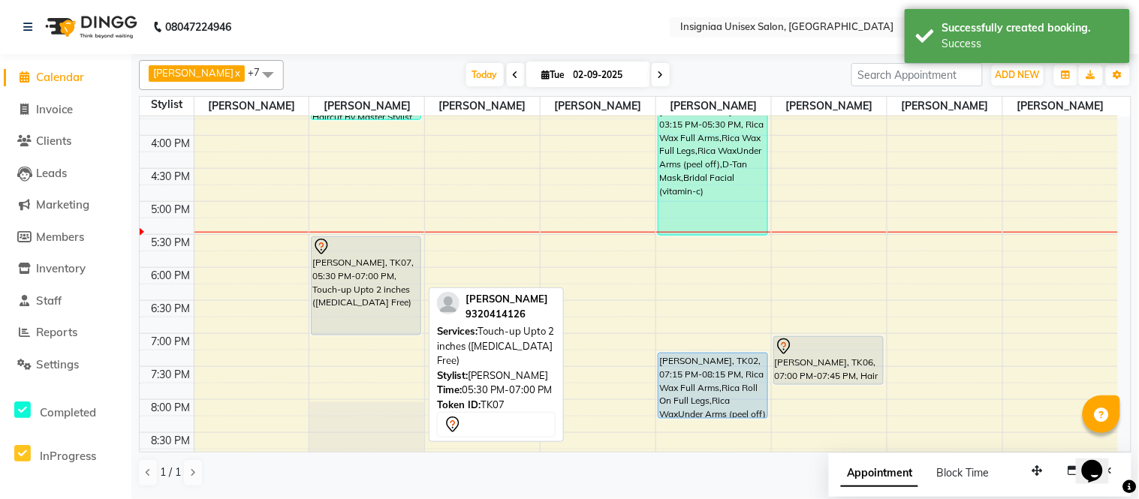
click at [391, 290] on div "[PERSON_NAME], TK07, 05:30 PM-07:00 PM, Touch-up Upto 2 inches ([MEDICAL_DATA] …" at bounding box center [365, 286] width 109 height 98
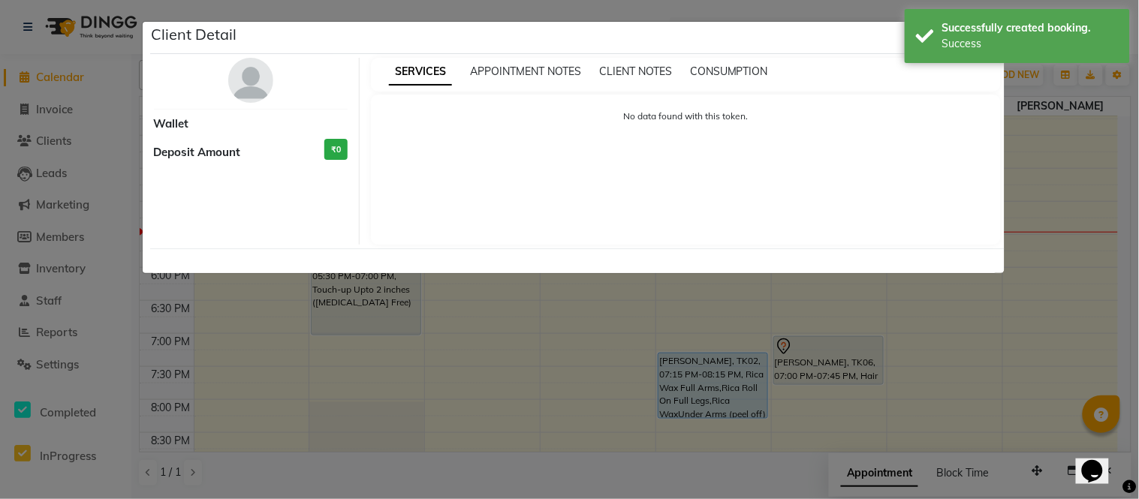
select select "7"
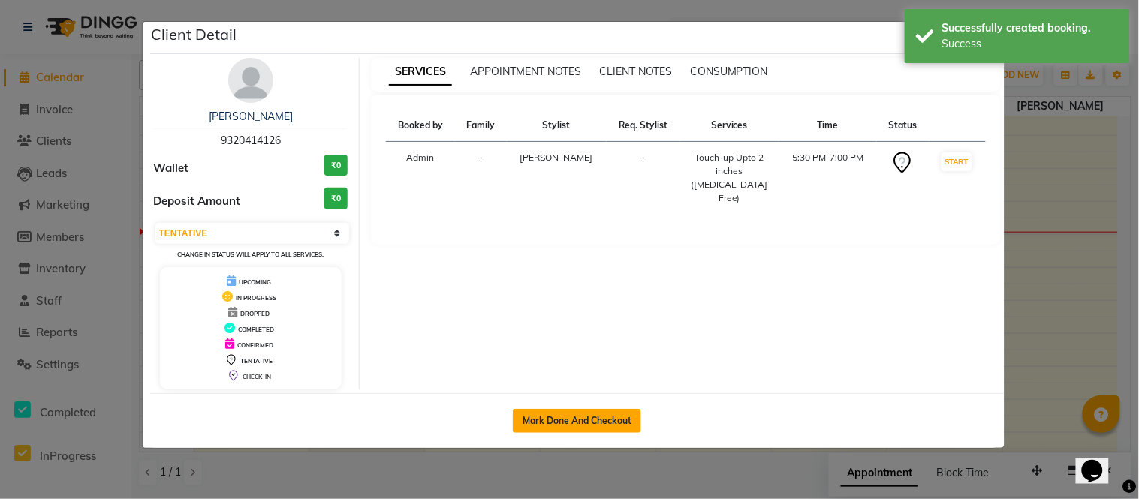
click at [595, 418] on button "Mark Done And Checkout" at bounding box center [577, 421] width 128 height 24
select select "service"
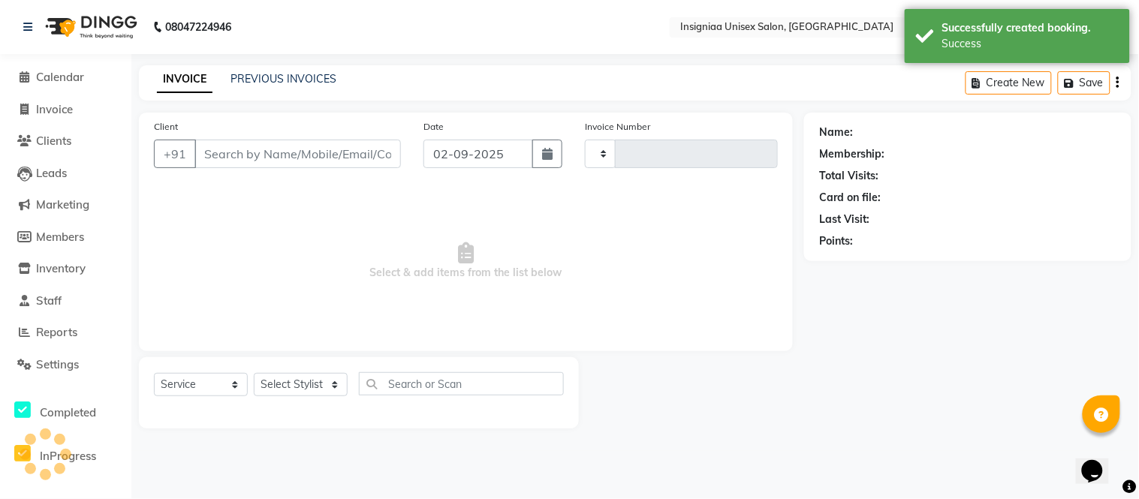
type input "2696"
select select "3"
select select "6999"
type input "9320414126"
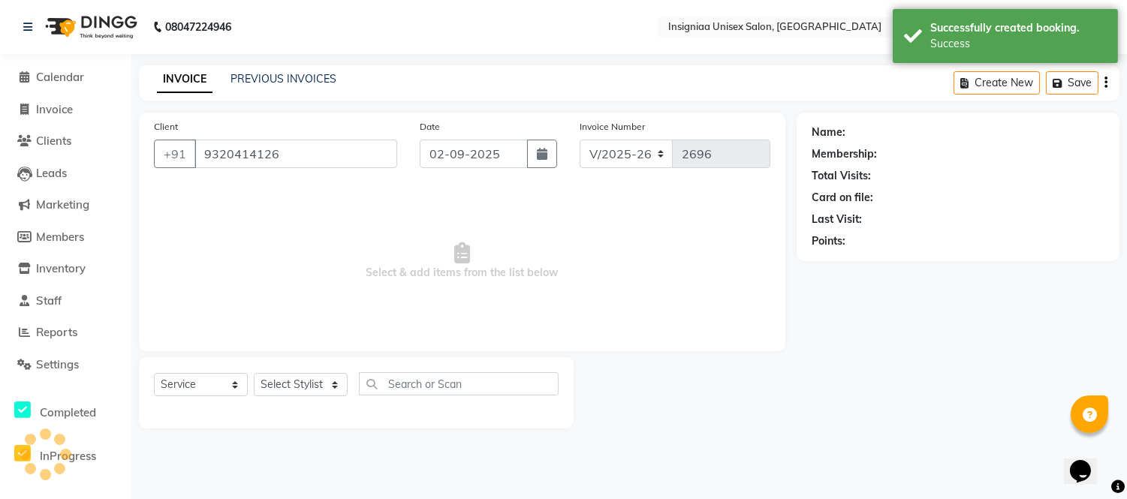
select select "58132"
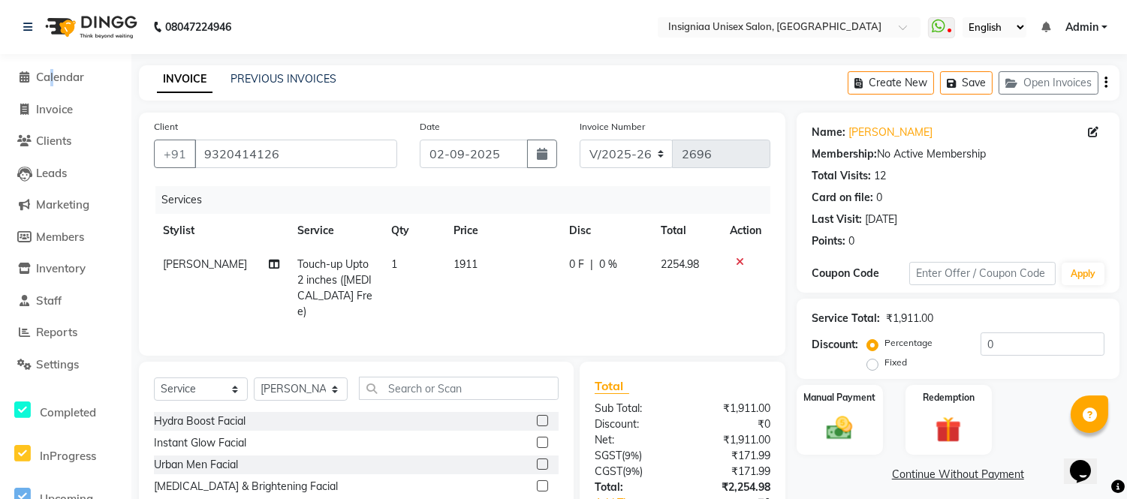
drag, startPoint x: 49, startPoint y: 66, endPoint x: 61, endPoint y: 81, distance: 19.2
click at [50, 68] on li "Calendar" at bounding box center [65, 78] width 131 height 32
click at [64, 77] on span "Calendar" at bounding box center [60, 77] width 48 height 14
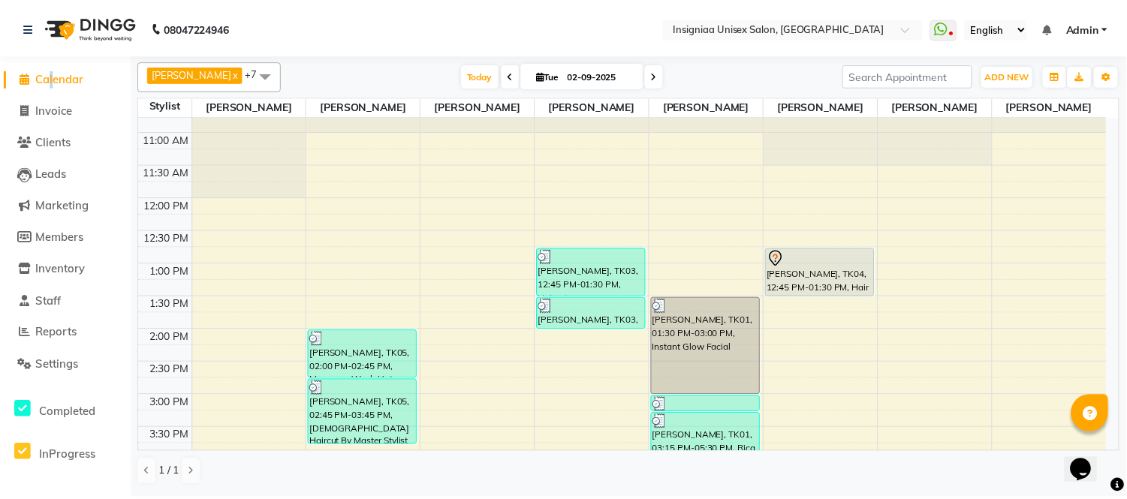
scroll to position [460, 0]
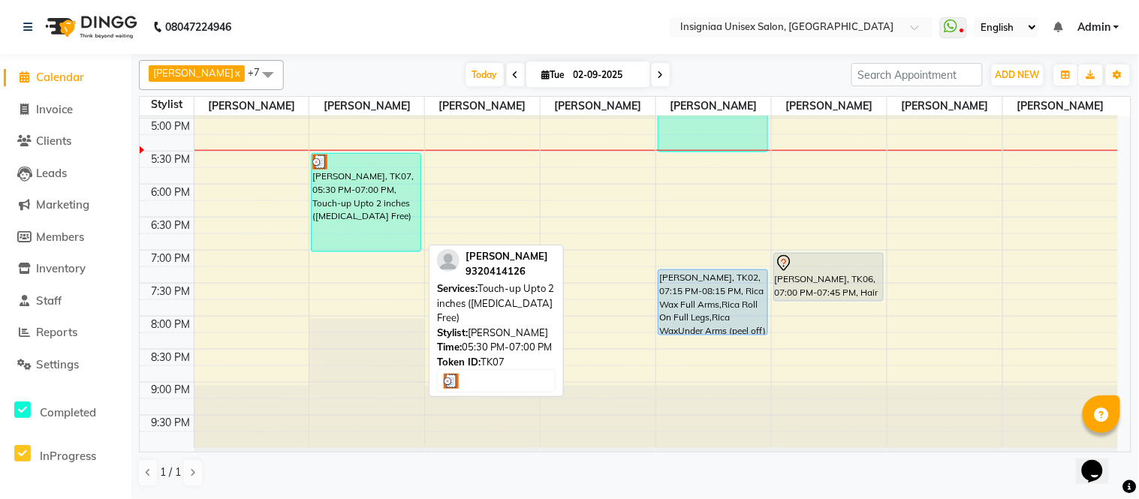
click at [377, 228] on div "[PERSON_NAME], TK07, 05:30 PM-07:00 PM, Touch-up Upto 2 inches ([MEDICAL_DATA] …" at bounding box center [365, 203] width 109 height 98
select select "3"
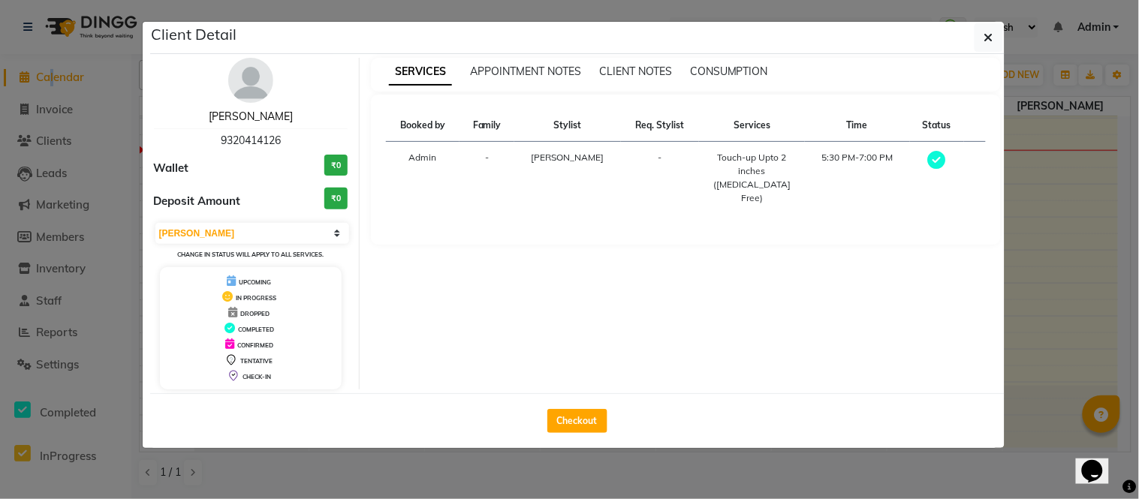
click at [230, 118] on link "[PERSON_NAME]" at bounding box center [251, 117] width 84 height 14
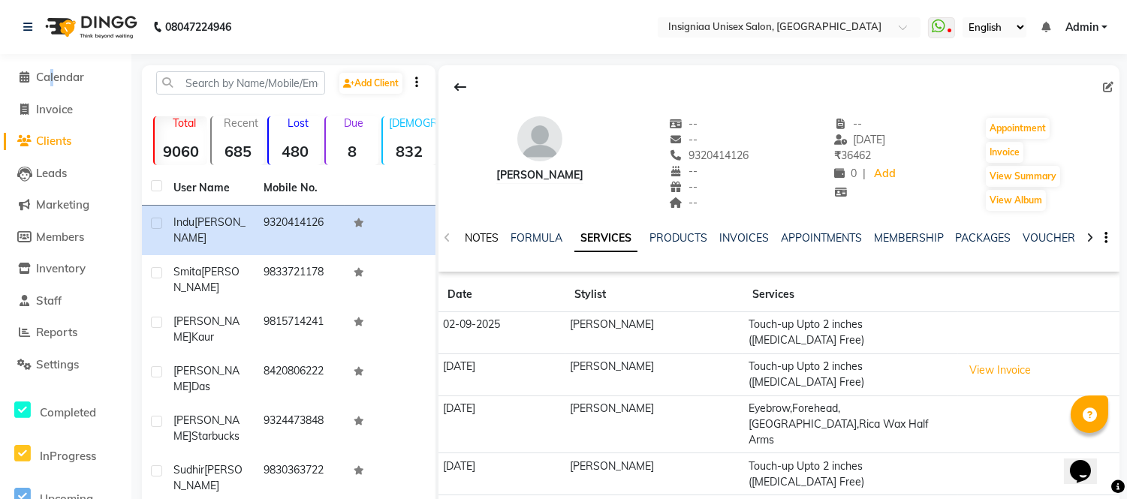
drag, startPoint x: 480, startPoint y: 240, endPoint x: 495, endPoint y: 242, distance: 15.1
click at [482, 240] on link "NOTES" at bounding box center [482, 238] width 34 height 14
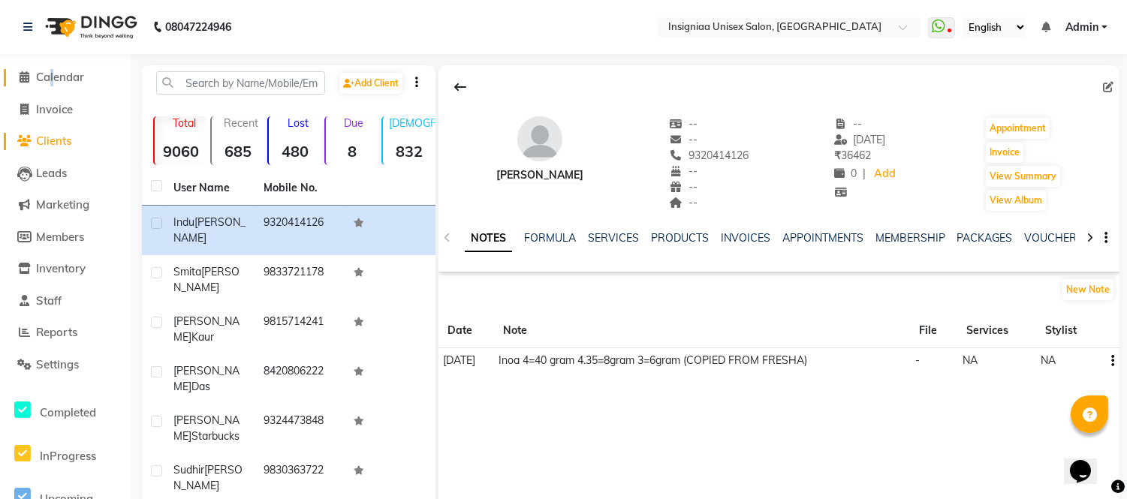
drag, startPoint x: 84, startPoint y: 79, endPoint x: 104, endPoint y: 79, distance: 19.5
click at [84, 79] on span "Calendar" at bounding box center [60, 77] width 48 height 14
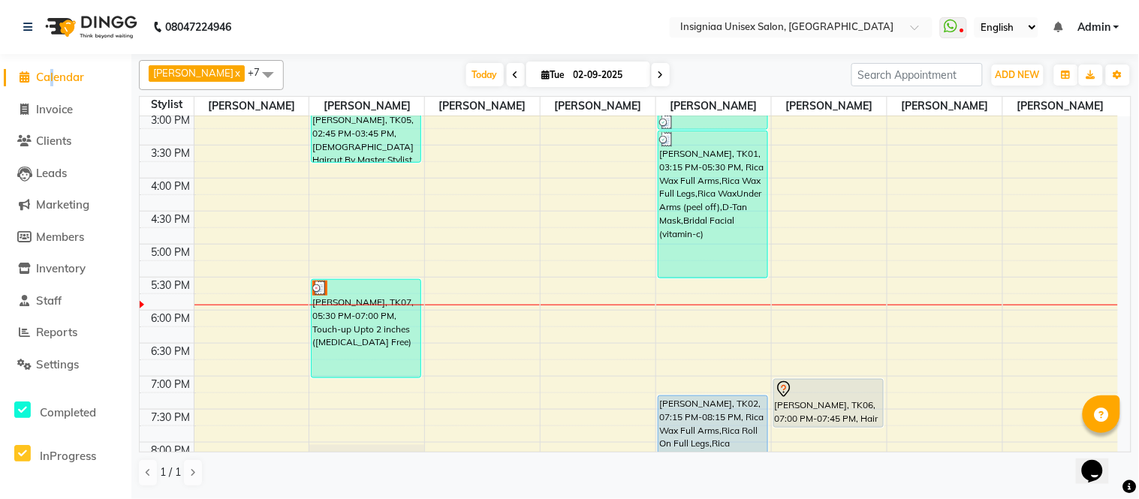
scroll to position [333, 0]
